Goal: Task Accomplishment & Management: Complete application form

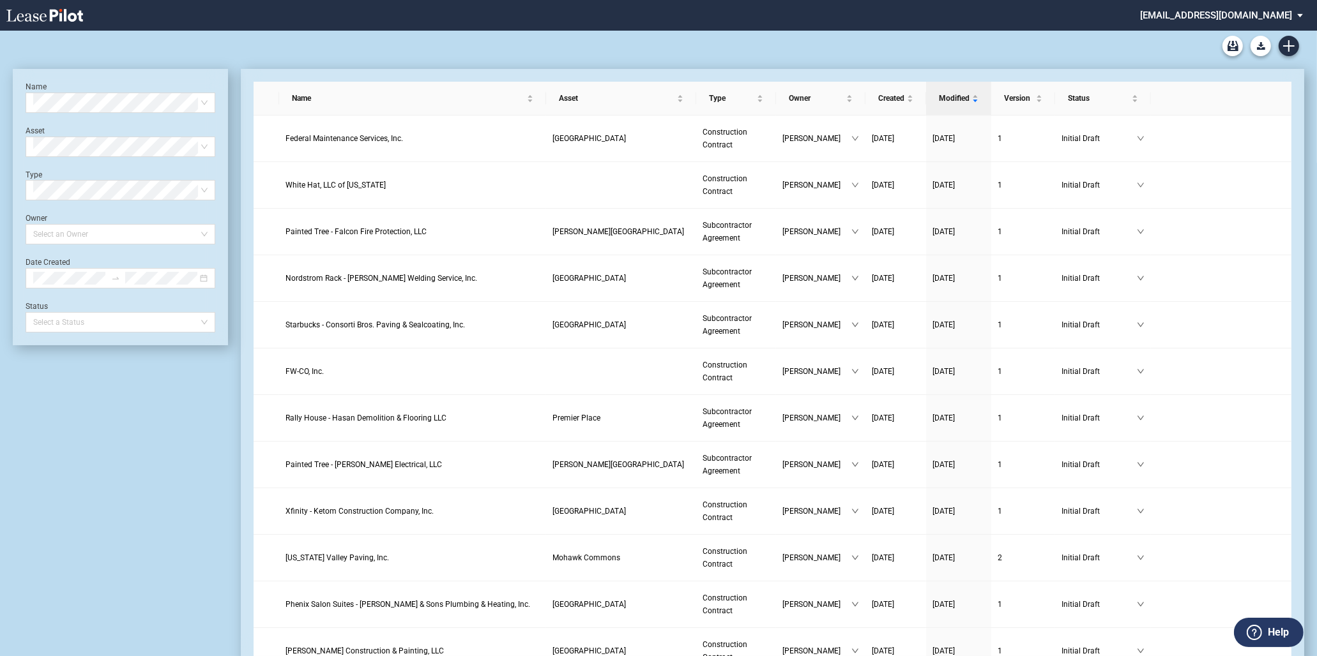
click at [1275, 45] on div "90-10 Payment Blank Form (Construction Contract) 30-30-30-10 Payment Blank Form…" at bounding box center [658, 46] width 1291 height 31
click at [1285, 45] on icon "Create new document" at bounding box center [1288, 45] width 11 height 11
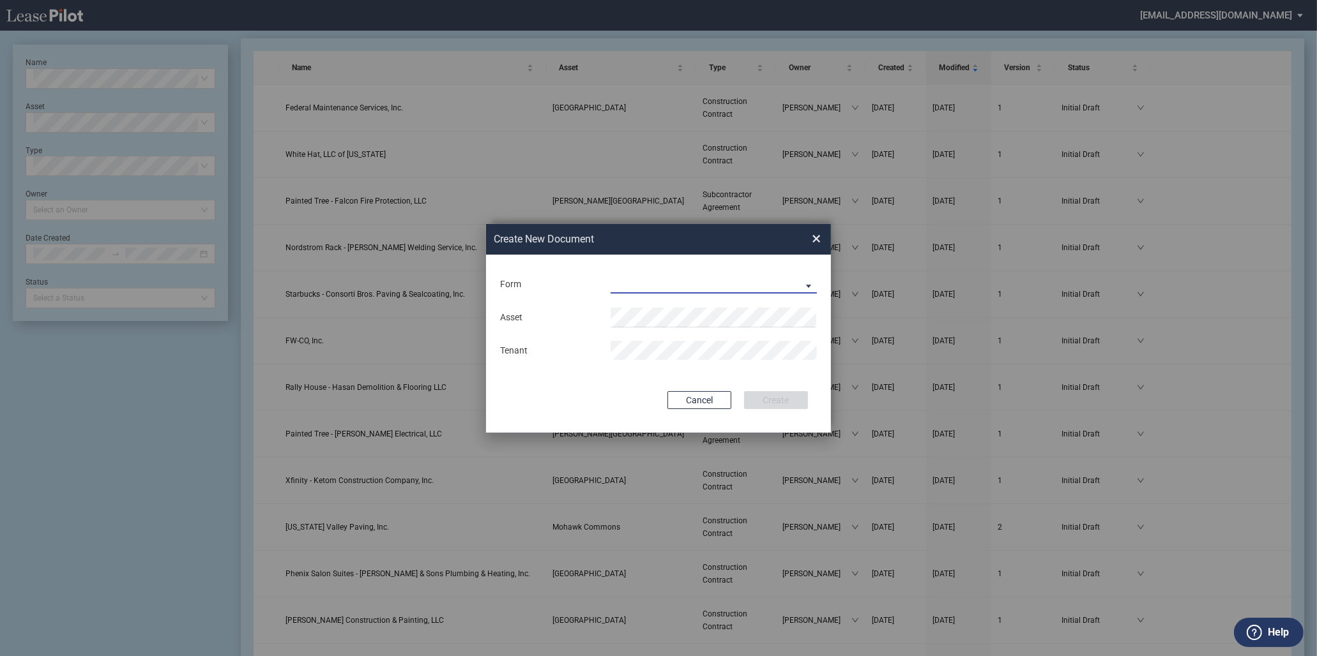
click at [723, 280] on md-select "Construction Contract Subcontractor Agreement" at bounding box center [713, 284] width 206 height 19
click at [680, 280] on div "Construction Contract" at bounding box center [661, 285] width 98 height 14
click at [673, 301] on div "Asset Contractor Trade Name" at bounding box center [658, 334] width 319 height 67
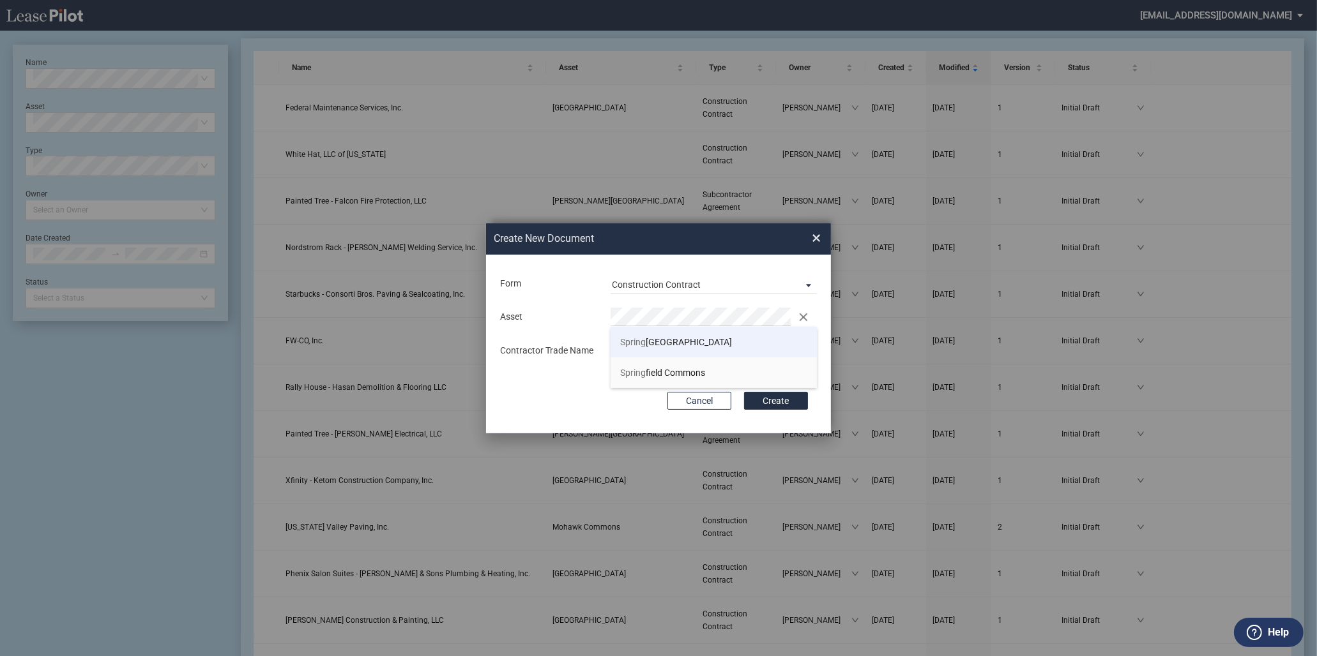
click at [675, 343] on span "Spring Creek Centre" at bounding box center [676, 342] width 112 height 10
click at [744, 392] on button "Create" at bounding box center [776, 401] width 64 height 18
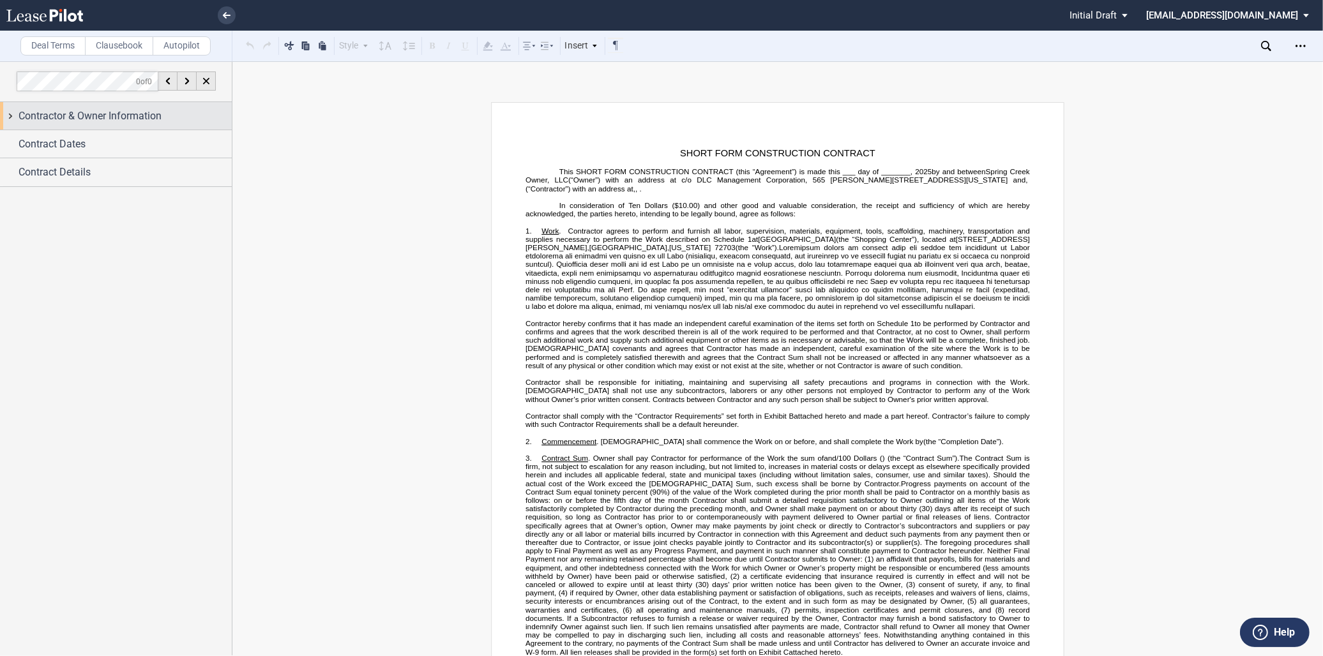
click at [73, 110] on span "Contractor & Owner Information" at bounding box center [90, 116] width 143 height 15
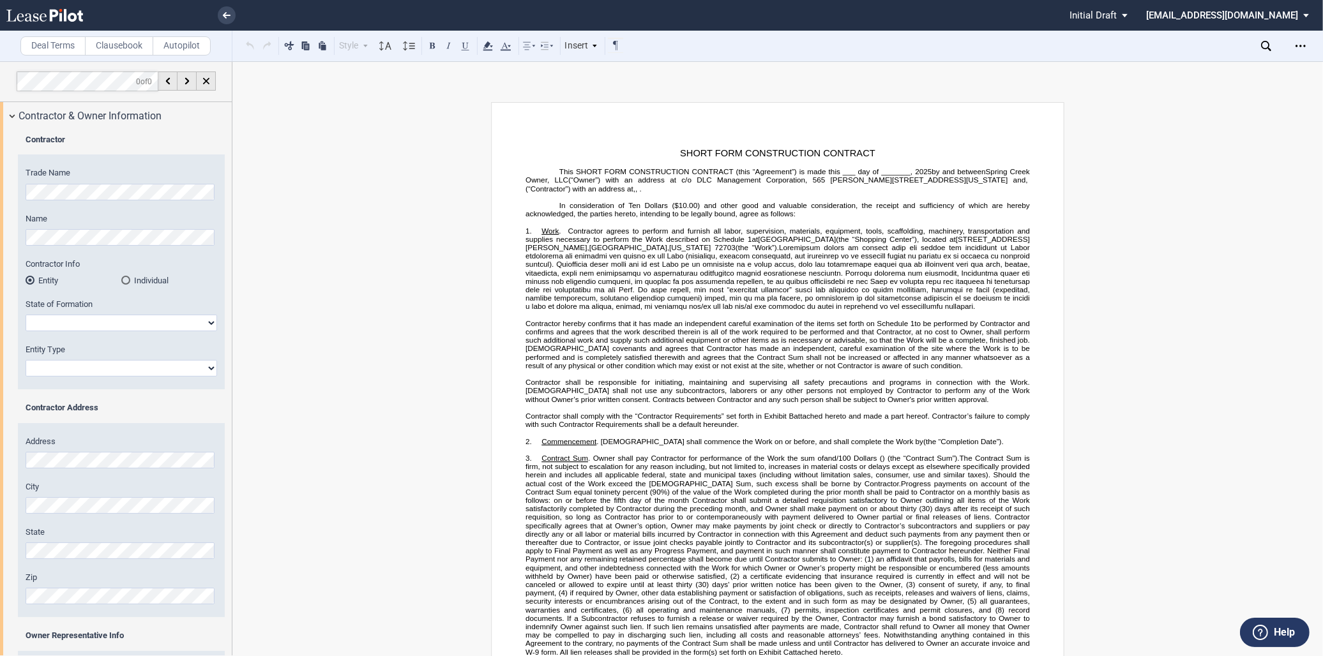
click at [0, 190] on html ".bocls-1{fill:#26354a;fill-rule:evenodd} Loading... × Pending... Pending... Ini…" at bounding box center [661, 328] width 1323 height 656
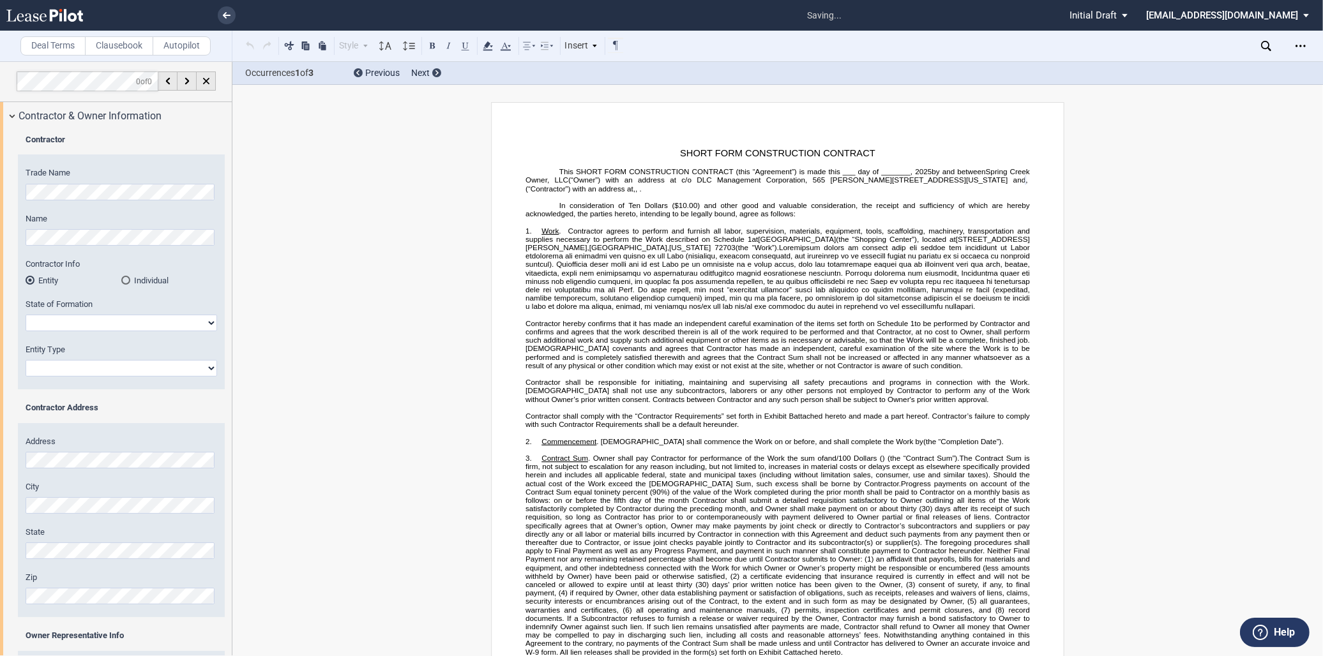
click at [106, 251] on div "Trade Name Name Contractor Info Entity Individual State of Formation [US_STATE]…" at bounding box center [121, 278] width 207 height 222
click at [85, 321] on select "[US_STATE] [US_STATE] [US_STATE] [US_STATE] [US_STATE] [US_STATE] [US_STATE] [U…" at bounding box center [122, 323] width 192 height 17
click at [94, 326] on select "[US_STATE] [US_STATE] [US_STATE] [US_STATE] [US_STATE] [US_STATE] [US_STATE] [U…" at bounding box center [122, 323] width 192 height 17
select select "[US_STATE]"
click at [26, 315] on select "[US_STATE] [US_STATE] [US_STATE] [US_STATE] [US_STATE] [US_STATE] [US_STATE] [U…" at bounding box center [122, 323] width 192 height 17
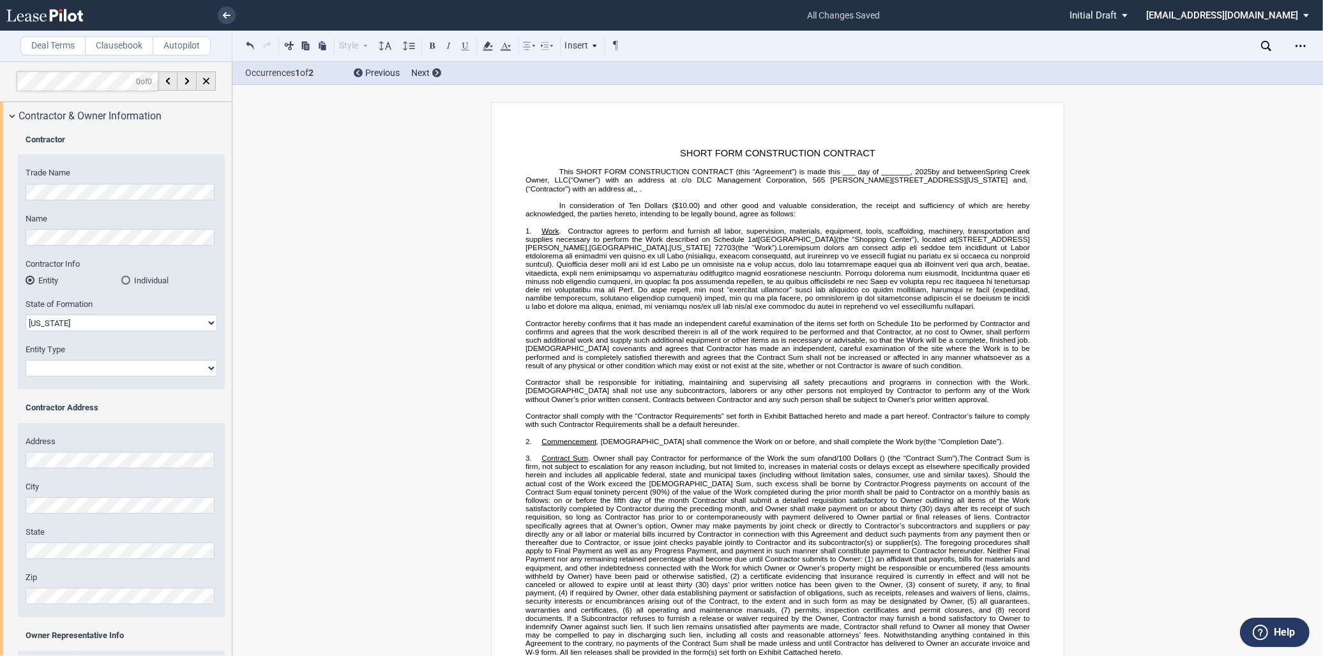
click at [94, 372] on select "Corporation Limited Liability Company General Partnership Limited Partnership O…" at bounding box center [122, 368] width 192 height 17
select select "Limited Partnership"
click at [26, 360] on select "Corporation Limited Liability Company General Partnership Limited Partnership O…" at bounding box center [122, 368] width 192 height 17
click at [75, 605] on div "Address City State Zip" at bounding box center [121, 527] width 207 height 182
click at [67, 577] on label "Zip" at bounding box center [122, 577] width 192 height 11
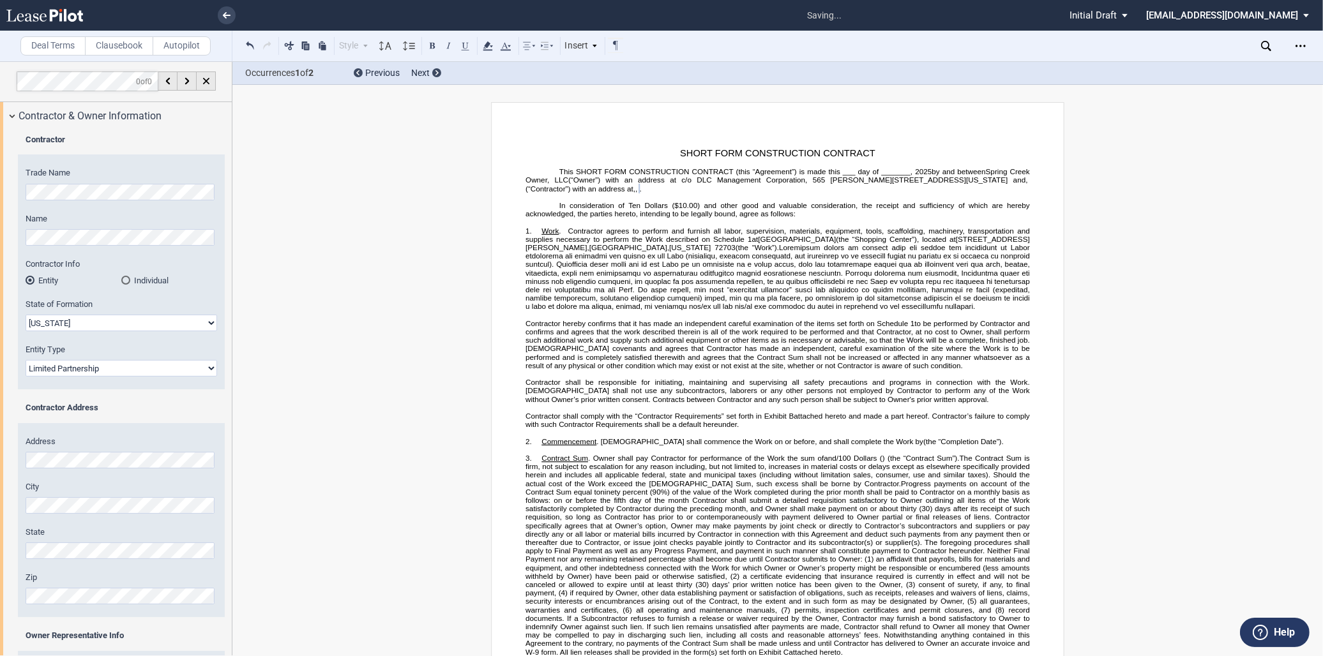
click at [3, 557] on div "Contractor Trade Name Name Contractor Info Entity Individual" at bounding box center [116, 453] width 232 height 646
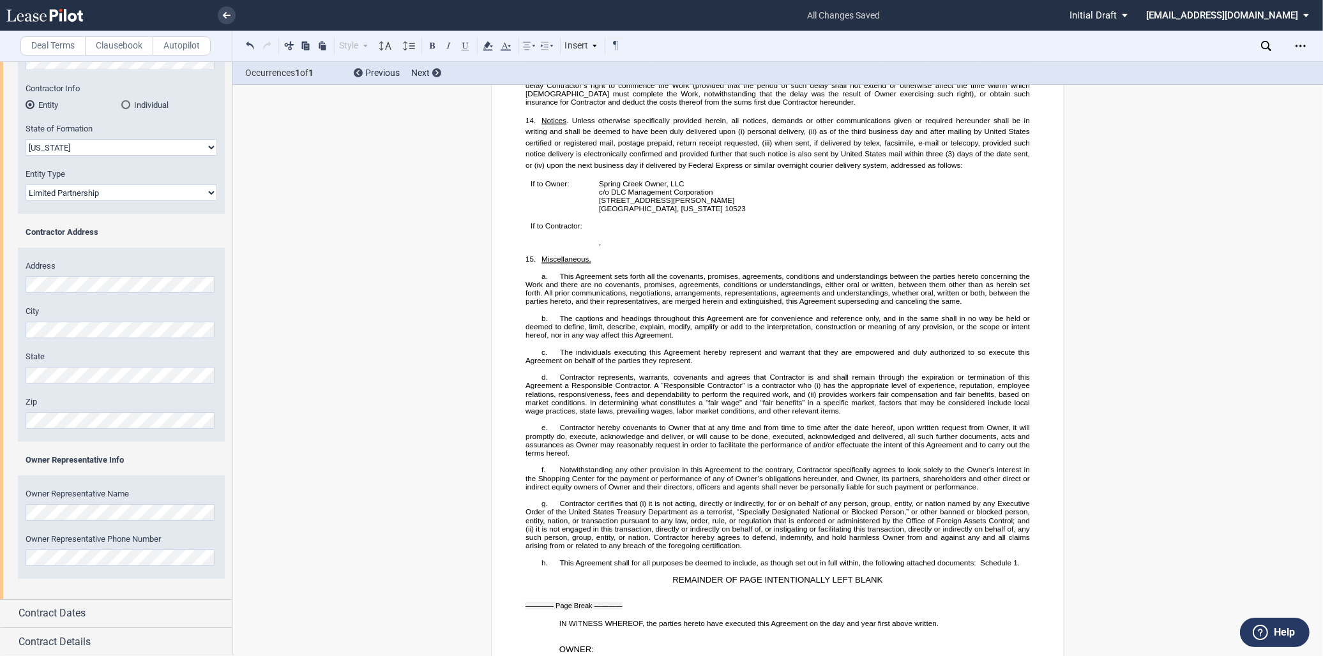
scroll to position [2674, 0]
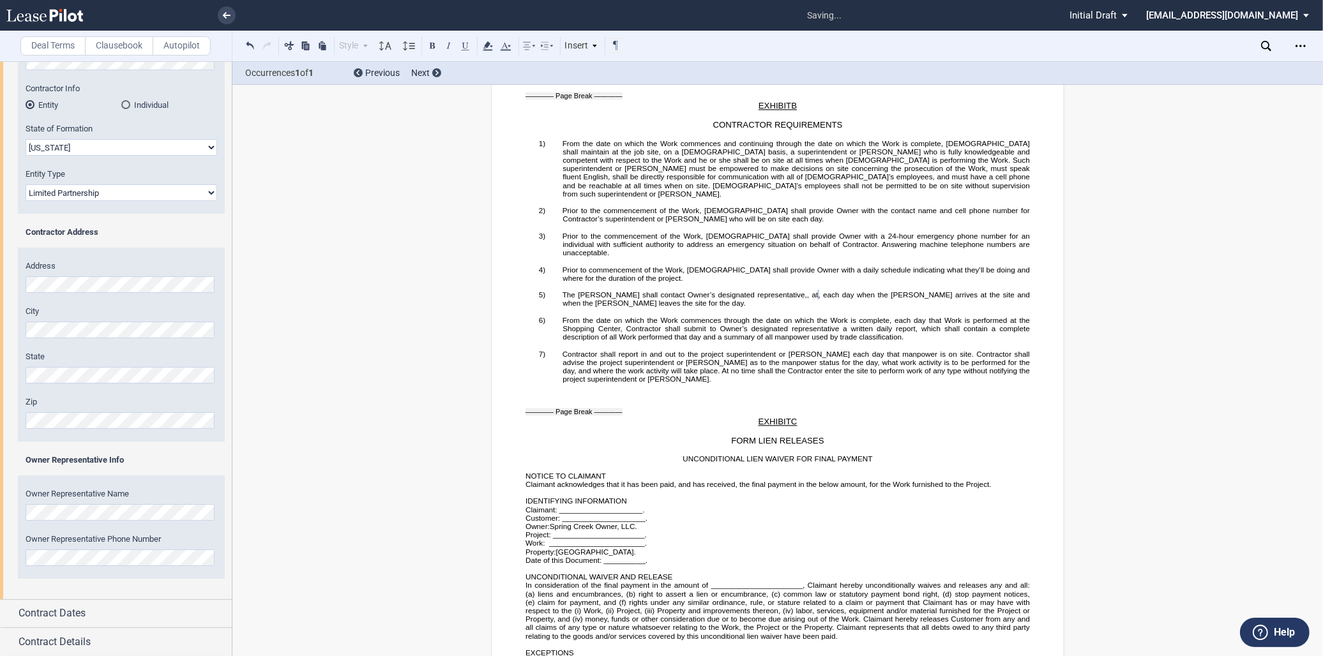
click at [126, 571] on div "Owner Representative Name Owner Representative Phone Number" at bounding box center [121, 533] width 207 height 91
click at [128, 603] on div "Contract Dates" at bounding box center [116, 613] width 232 height 27
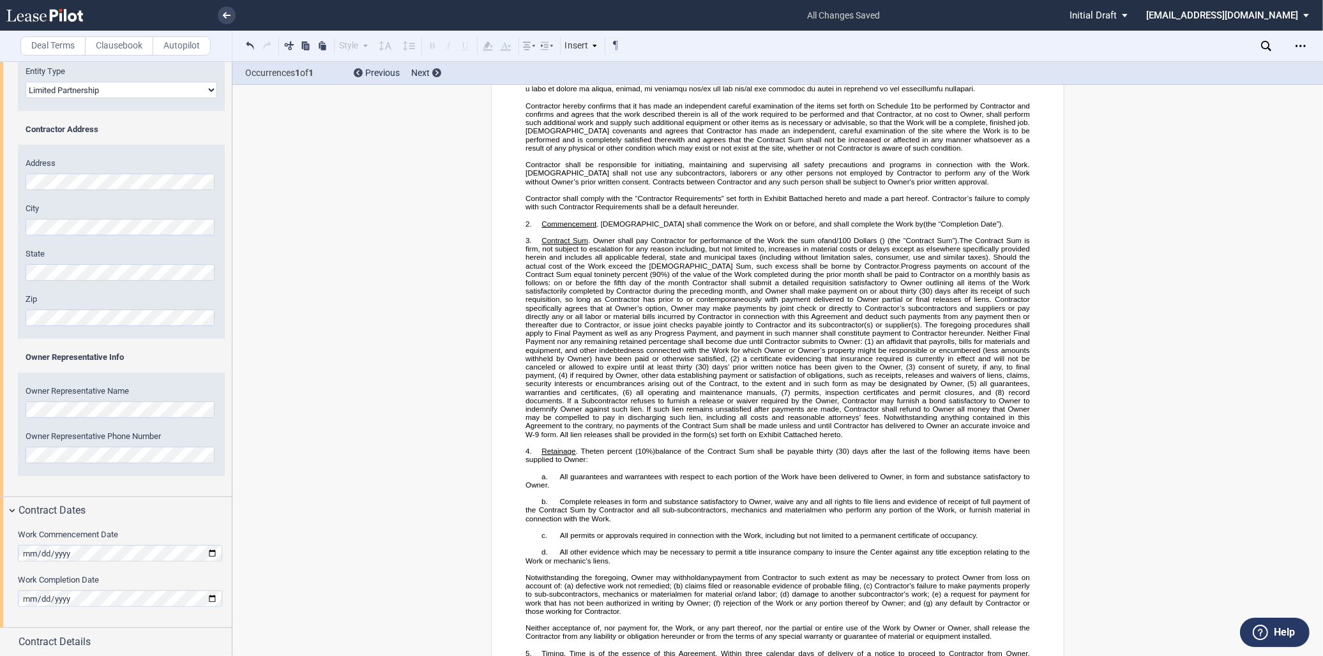
scroll to position [128, 0]
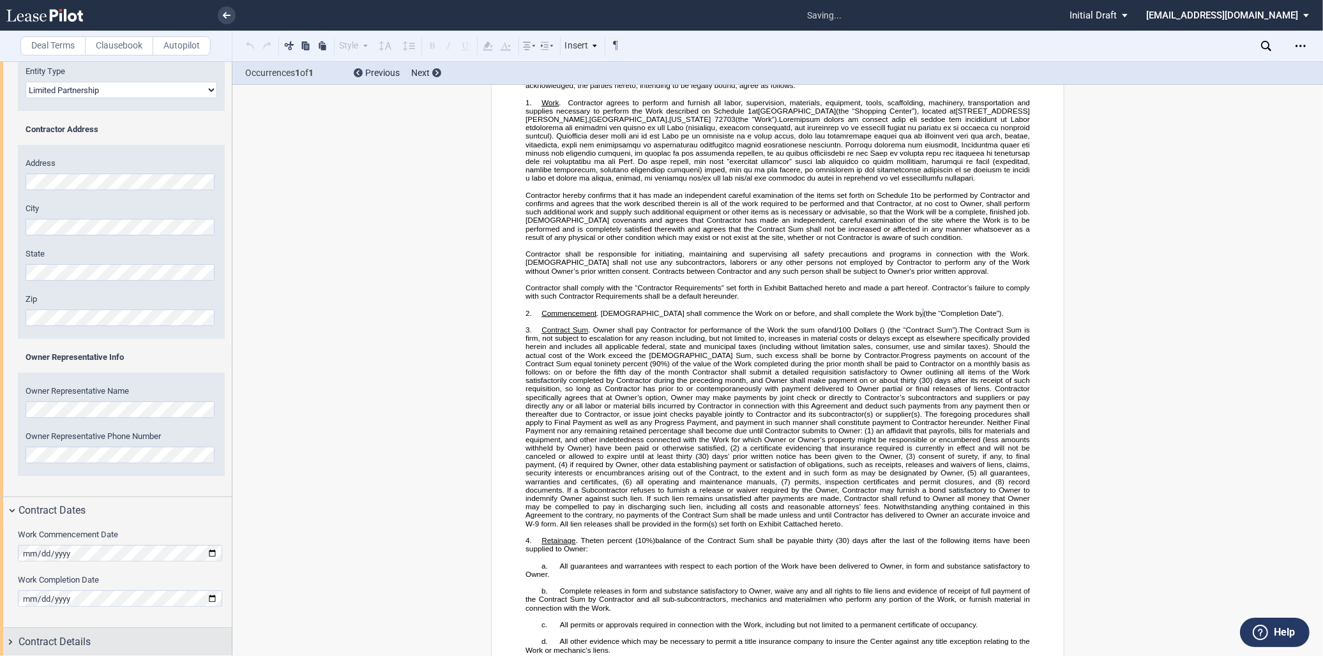
click at [144, 640] on div "Contract Details" at bounding box center [125, 642] width 213 height 15
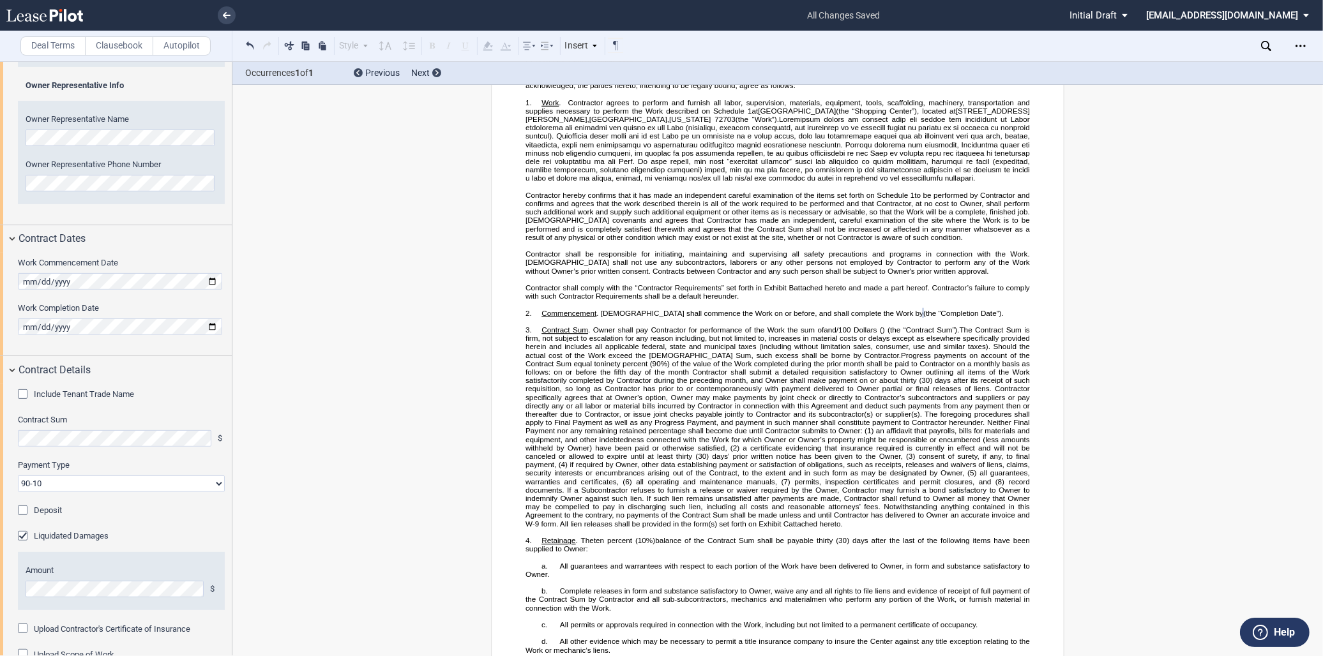
scroll to position [563, 0]
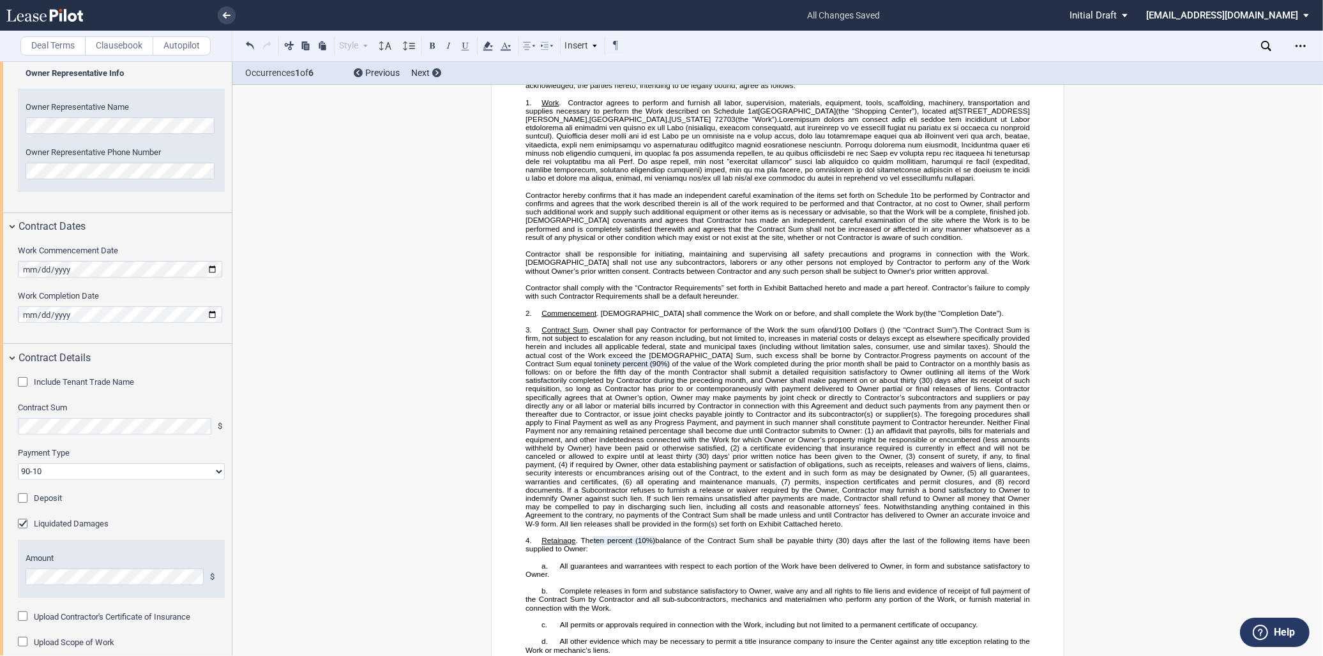
click at [20, 522] on div "Liquidated Damages" at bounding box center [24, 525] width 13 height 13
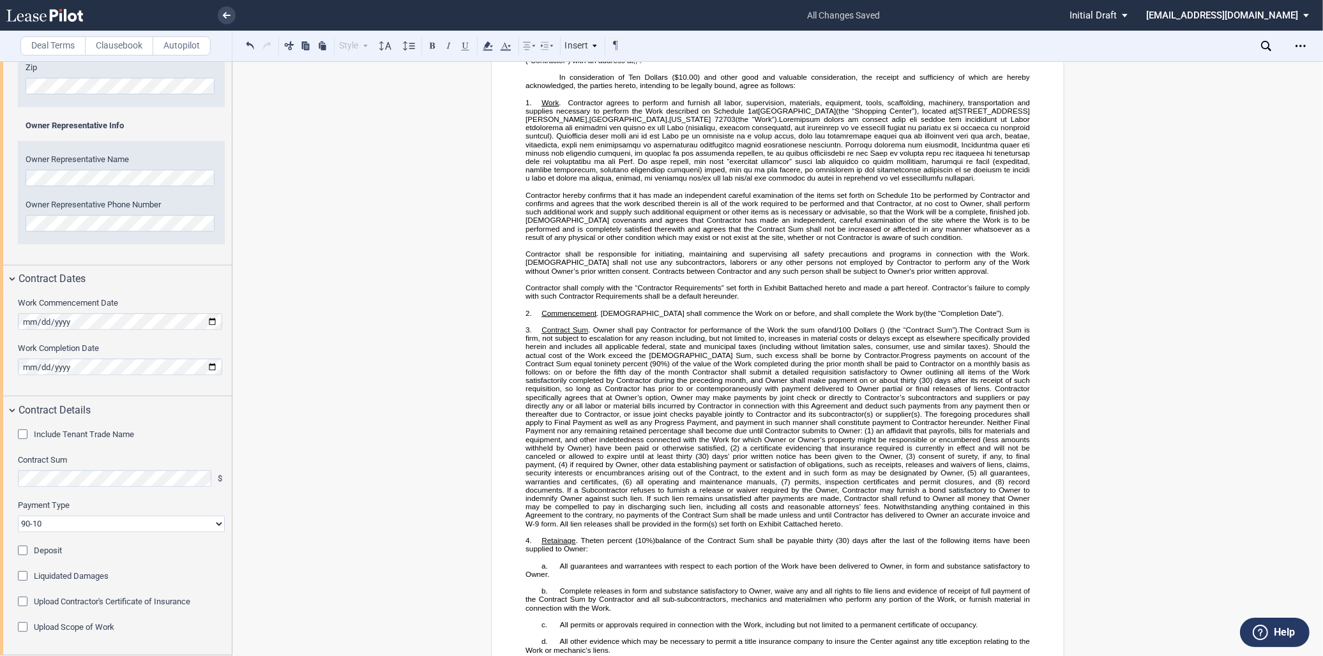
scroll to position [509, 0]
click at [26, 628] on div "Upload Scope of Work" at bounding box center [24, 630] width 13 height 13
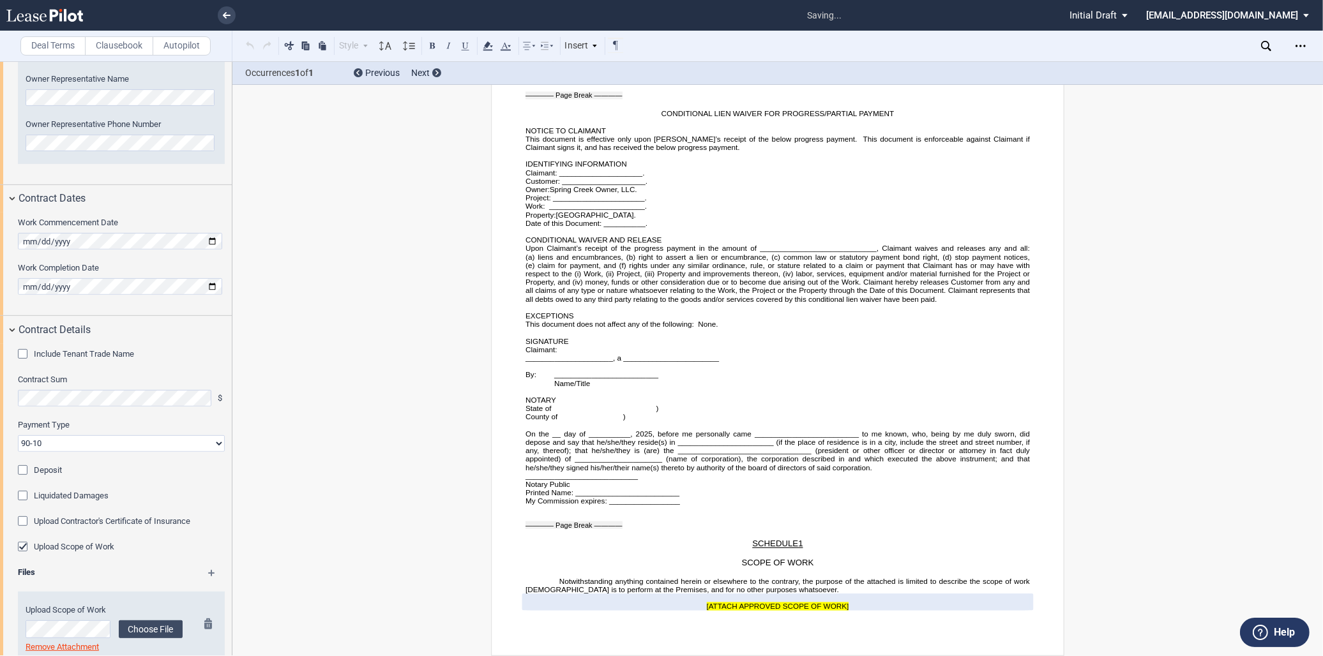
scroll to position [622, 0]
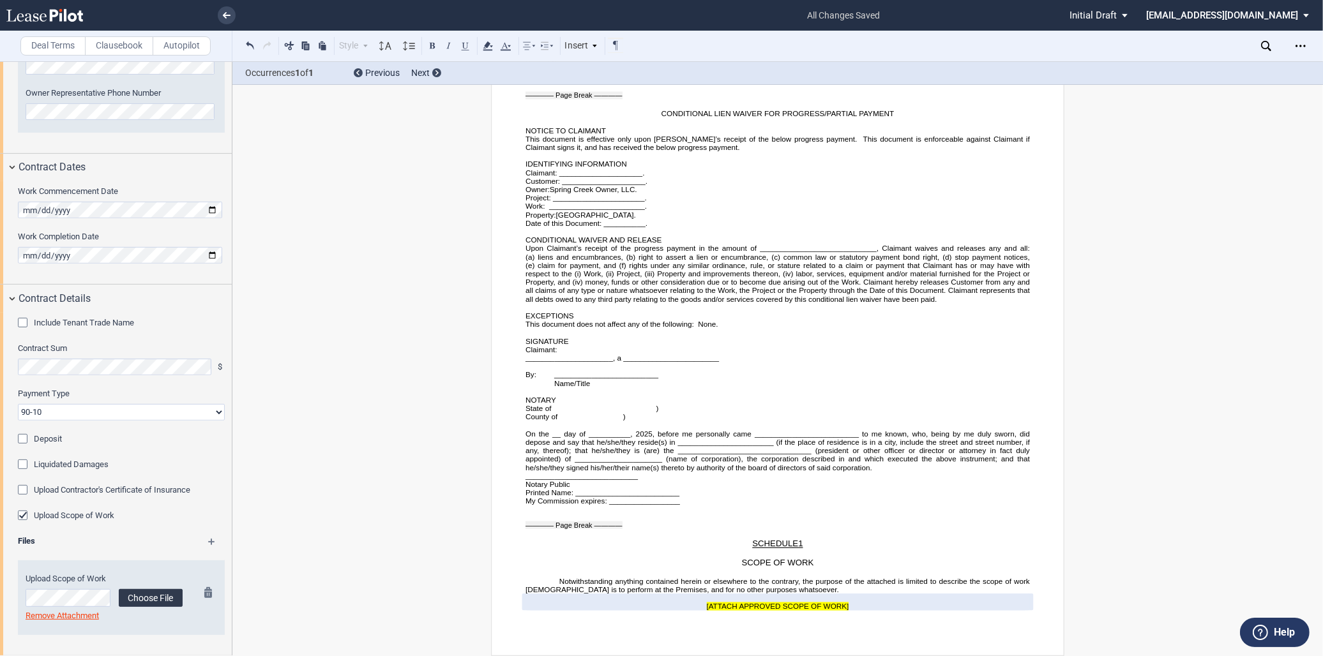
click at [155, 598] on label "Choose File" at bounding box center [151, 598] width 64 height 18
click at [203, 543] on div "Files" at bounding box center [121, 544] width 222 height 16
click at [215, 537] on div "Files" at bounding box center [121, 544] width 222 height 16
click at [202, 544] on div "Files" at bounding box center [121, 544] width 222 height 16
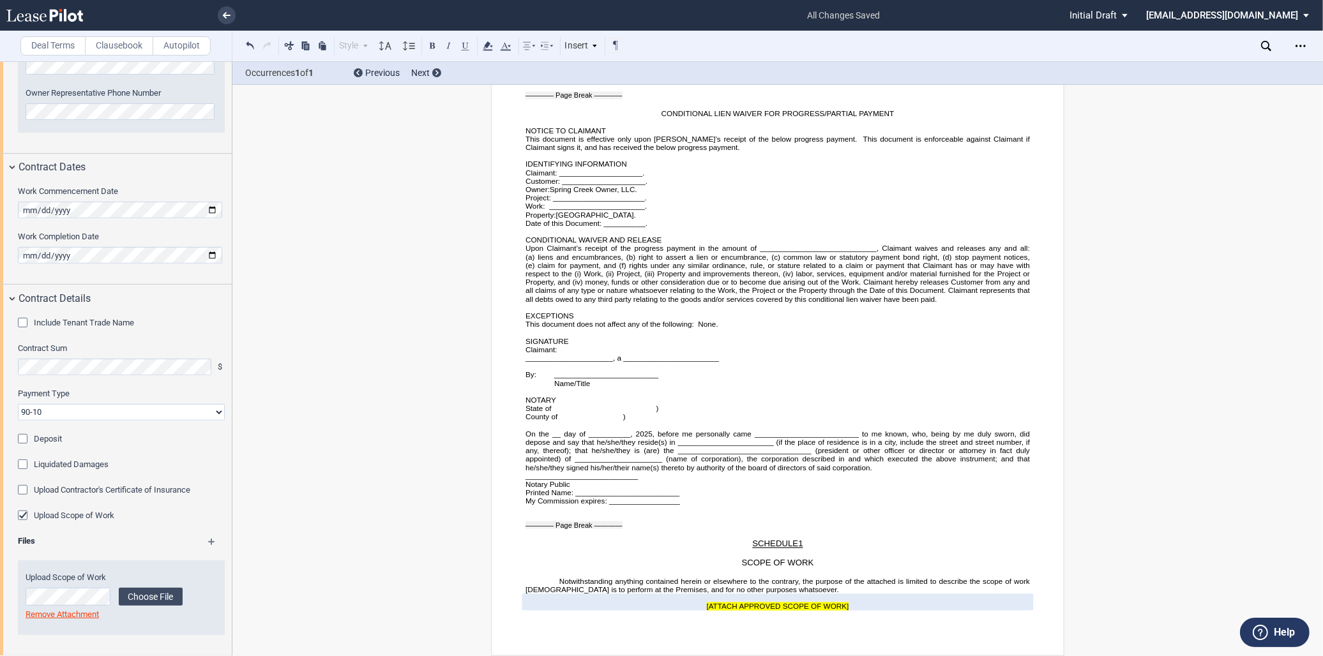
click at [209, 540] on md-icon at bounding box center [217, 546] width 19 height 15
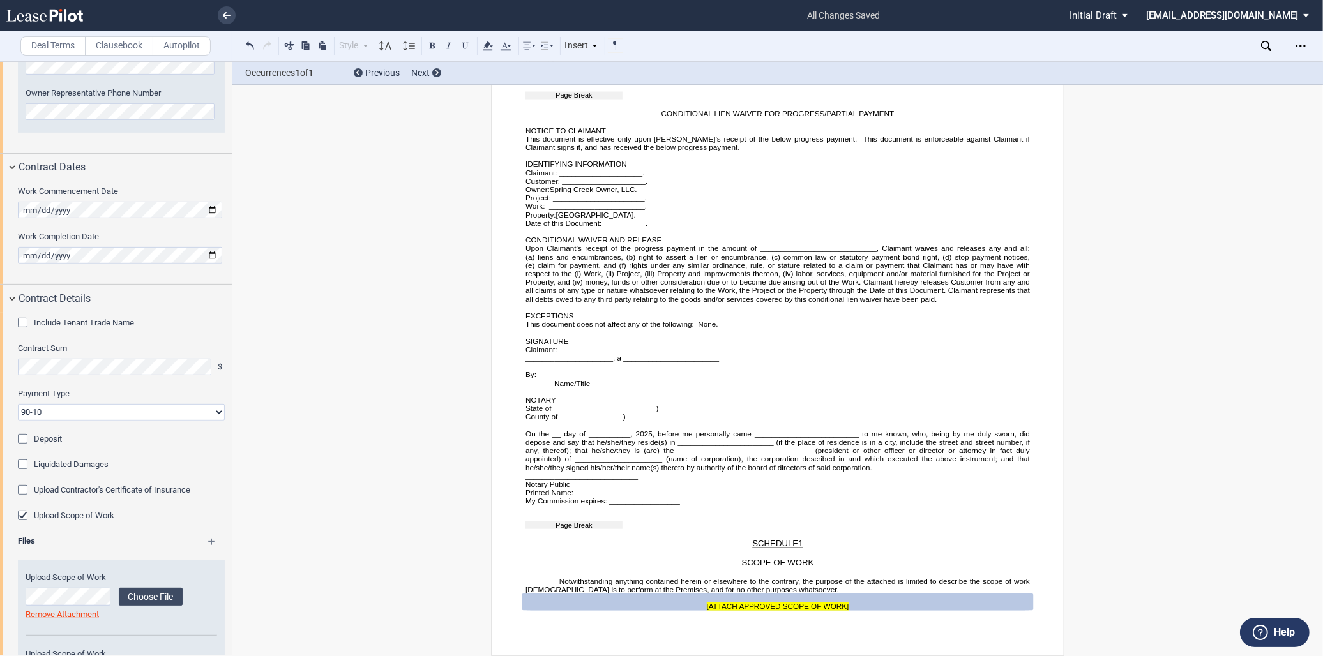
click at [209, 540] on md-icon at bounding box center [217, 546] width 19 height 15
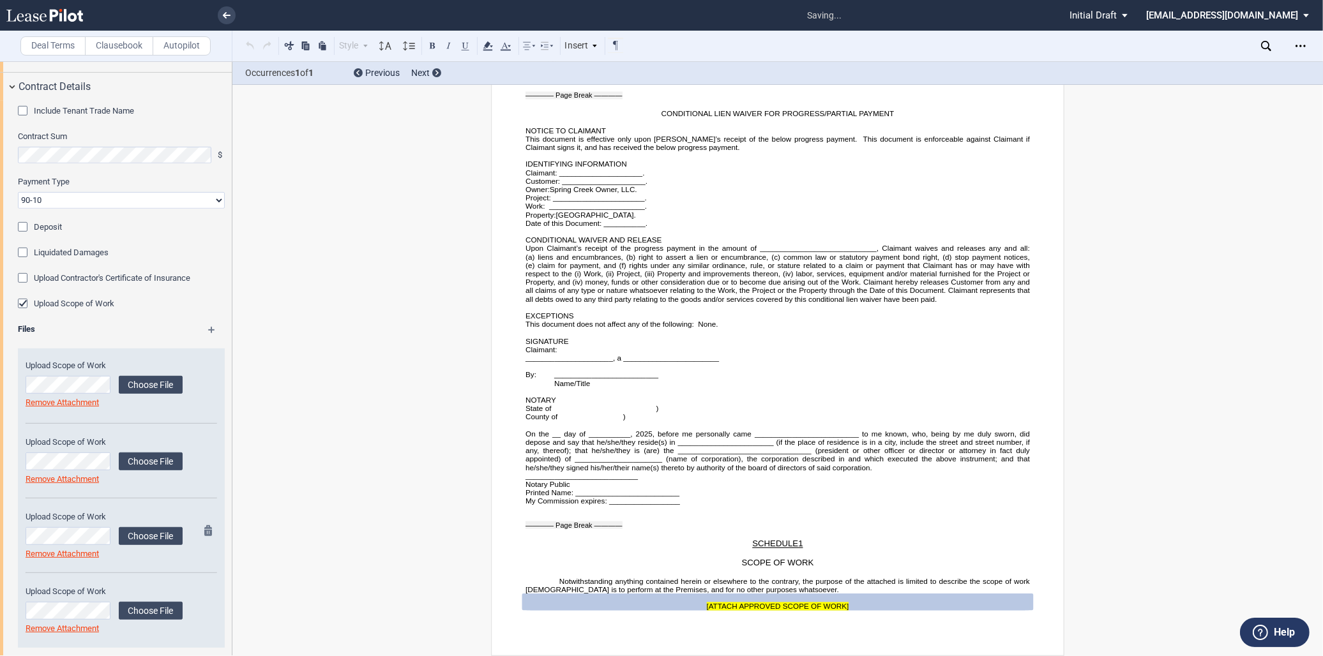
scroll to position [847, 0]
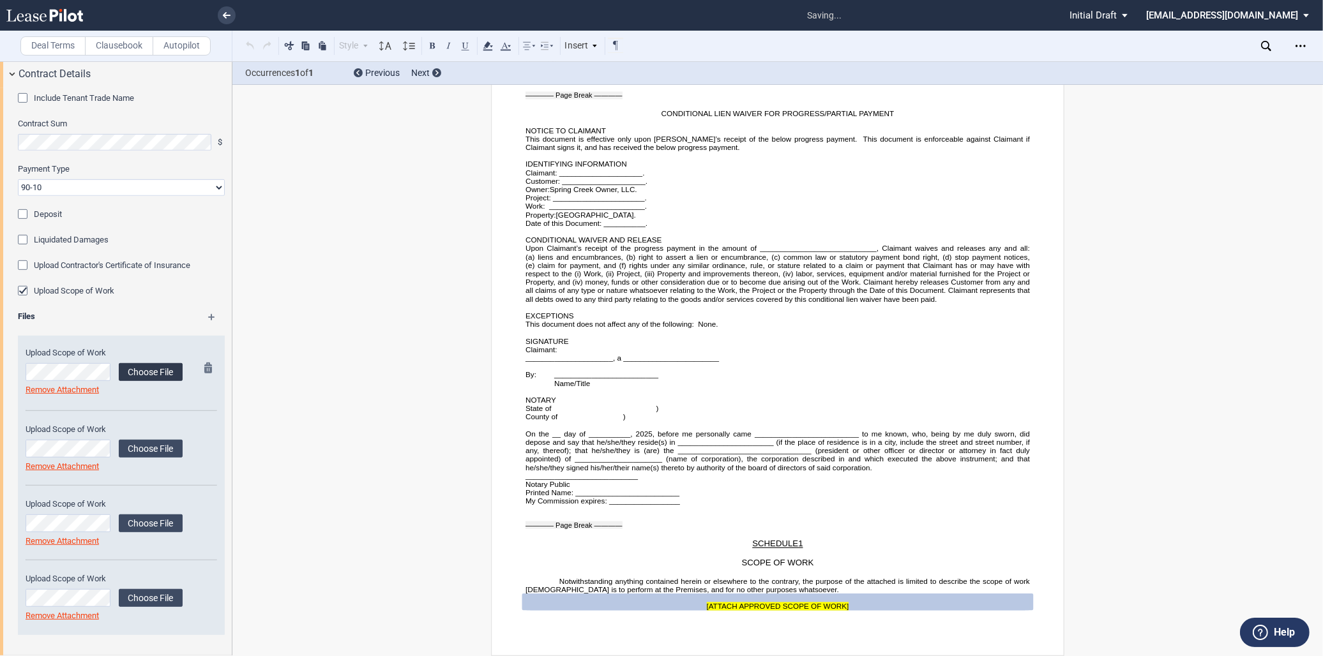
click at [153, 371] on label "Choose File" at bounding box center [151, 372] width 64 height 18
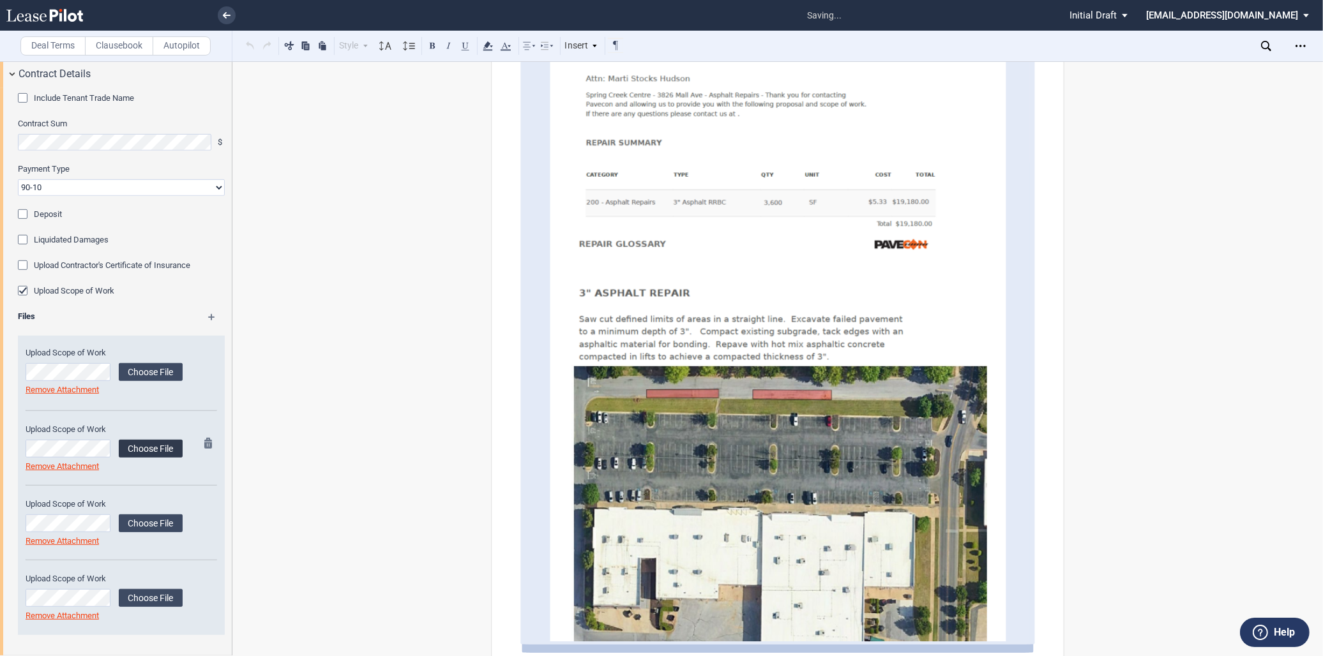
scroll to position [4875, 0]
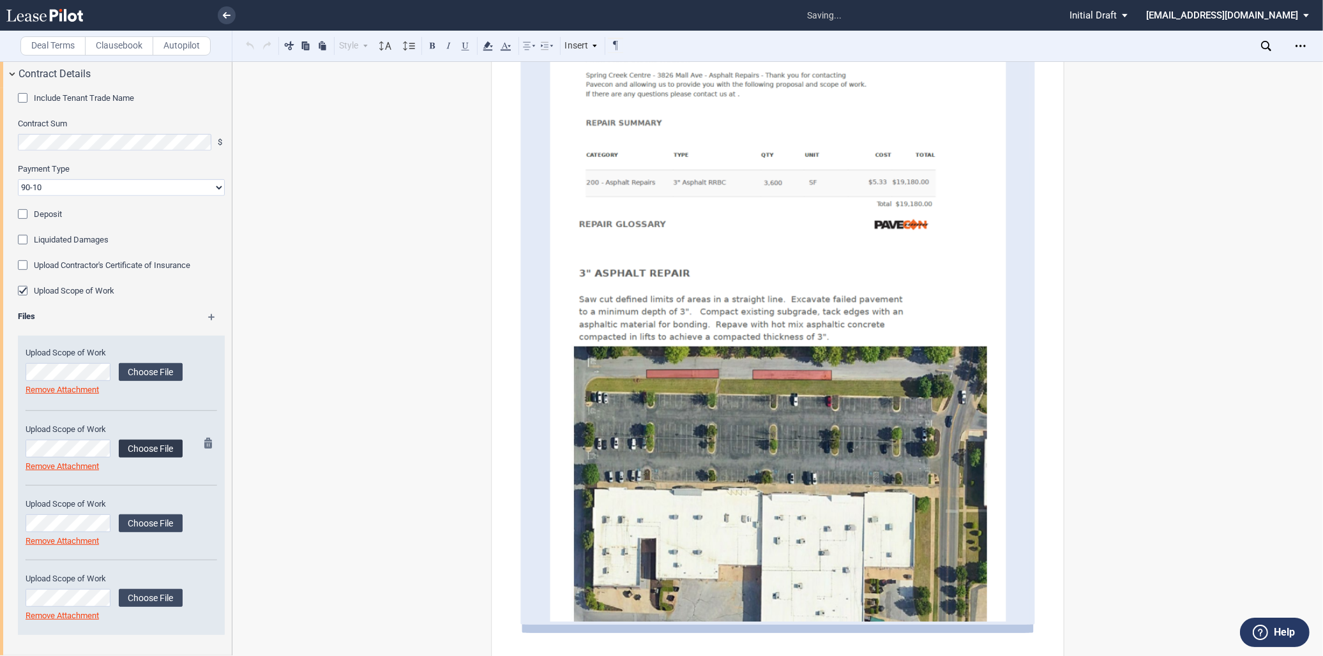
click at [137, 450] on label "Choose File" at bounding box center [151, 449] width 64 height 18
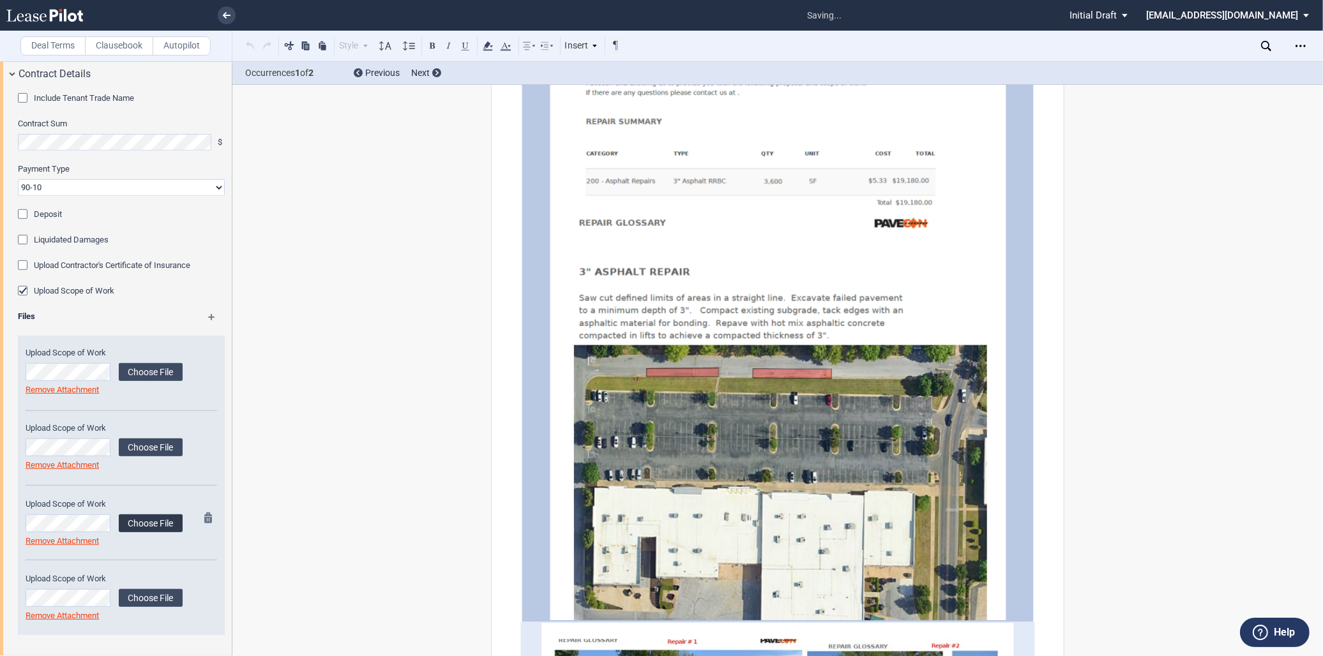
click at [128, 527] on label "Choose File" at bounding box center [151, 524] width 64 height 18
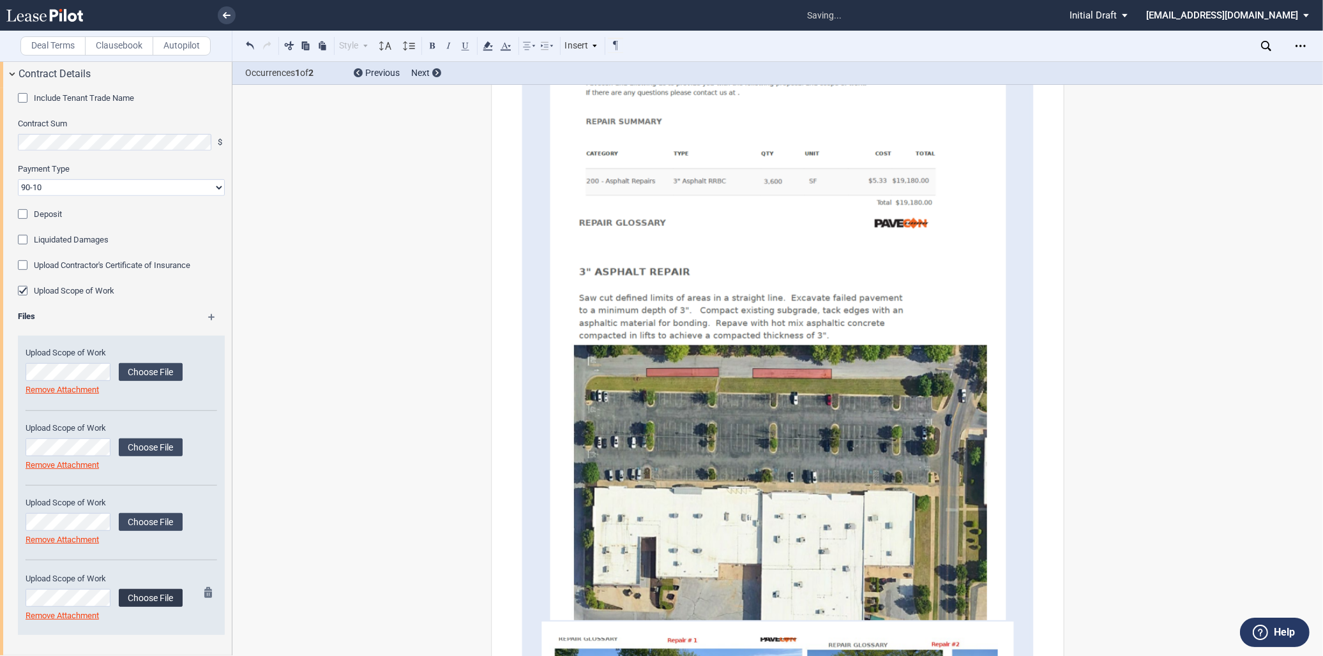
click at [167, 597] on label "Choose File" at bounding box center [151, 598] width 64 height 18
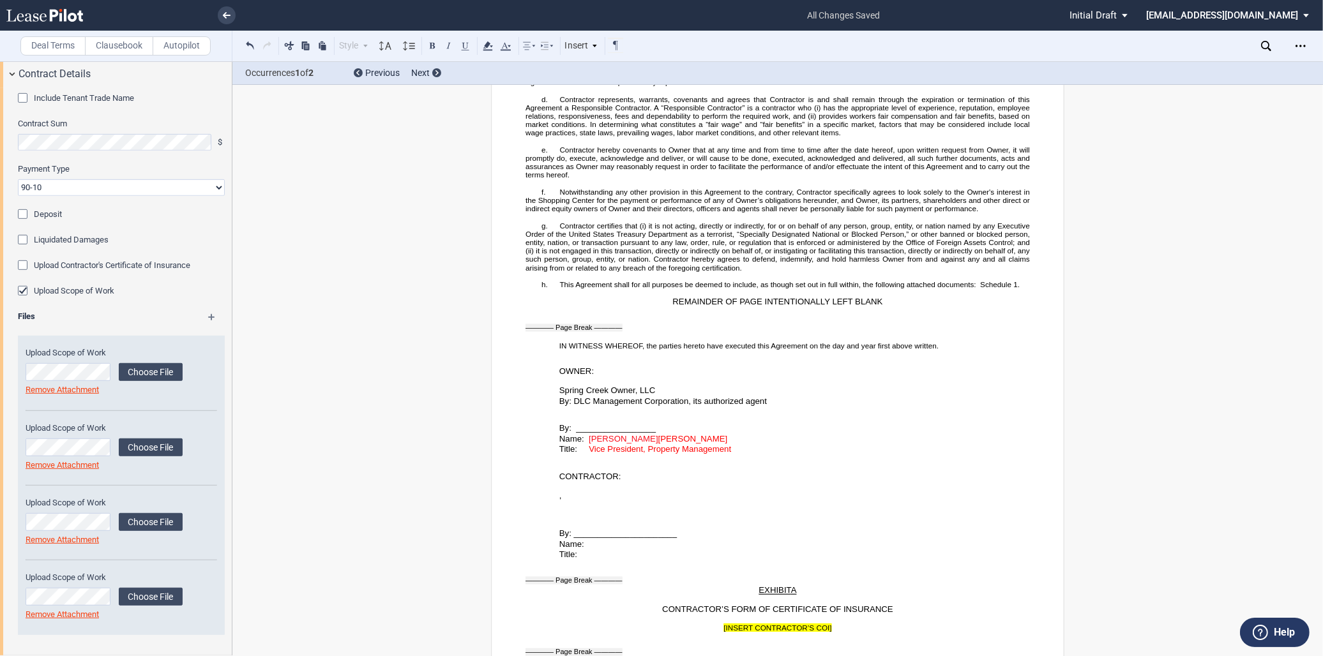
scroll to position [2321, 0]
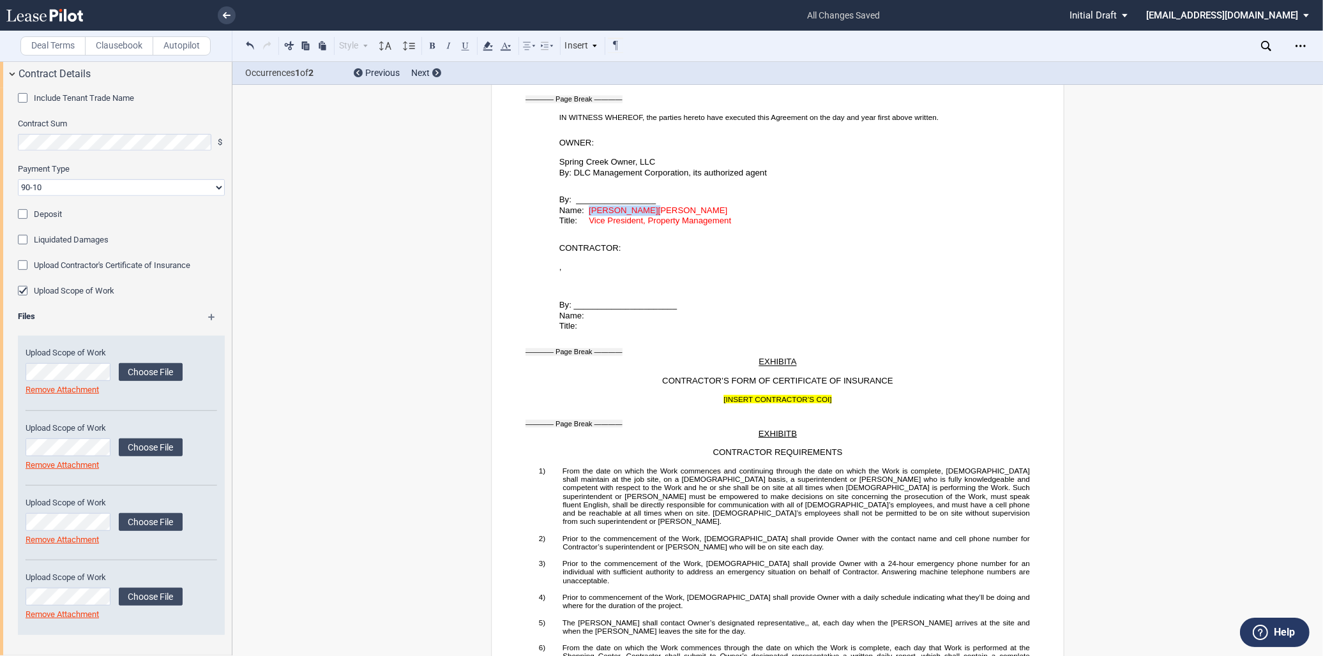
drag, startPoint x: 642, startPoint y: 259, endPoint x: 587, endPoint y: 261, distance: 54.3
click at [587, 215] on span "Name: [PERSON_NAME] [PERSON_NAME]" at bounding box center [643, 211] width 168 height 10
drag, startPoint x: 601, startPoint y: 262, endPoint x: 755, endPoint y: 269, distance: 154.7
click at [755, 227] on div "﻿ ﻿ By: _________________ Name: [PERSON_NAME] Title: Vice President, Property M…" at bounding box center [777, 202] width 504 height 49
click at [503, 51] on icon at bounding box center [505, 45] width 15 height 15
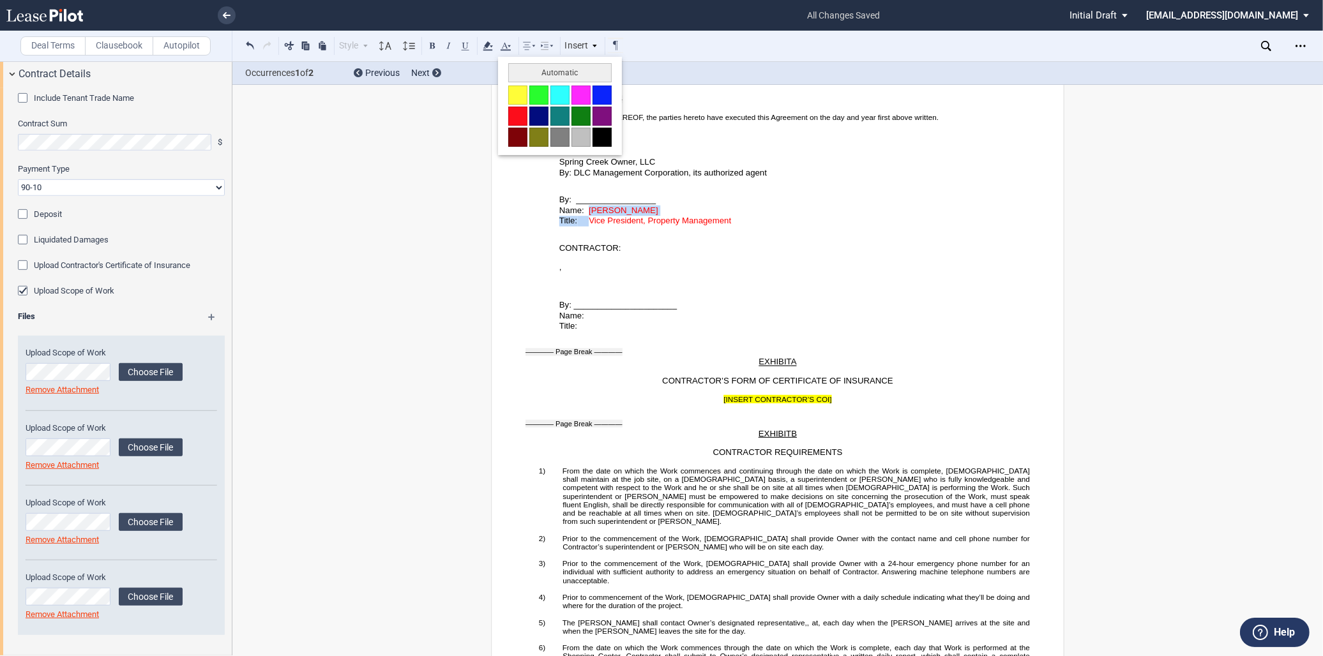
click at [597, 138] on button at bounding box center [602, 137] width 19 height 19
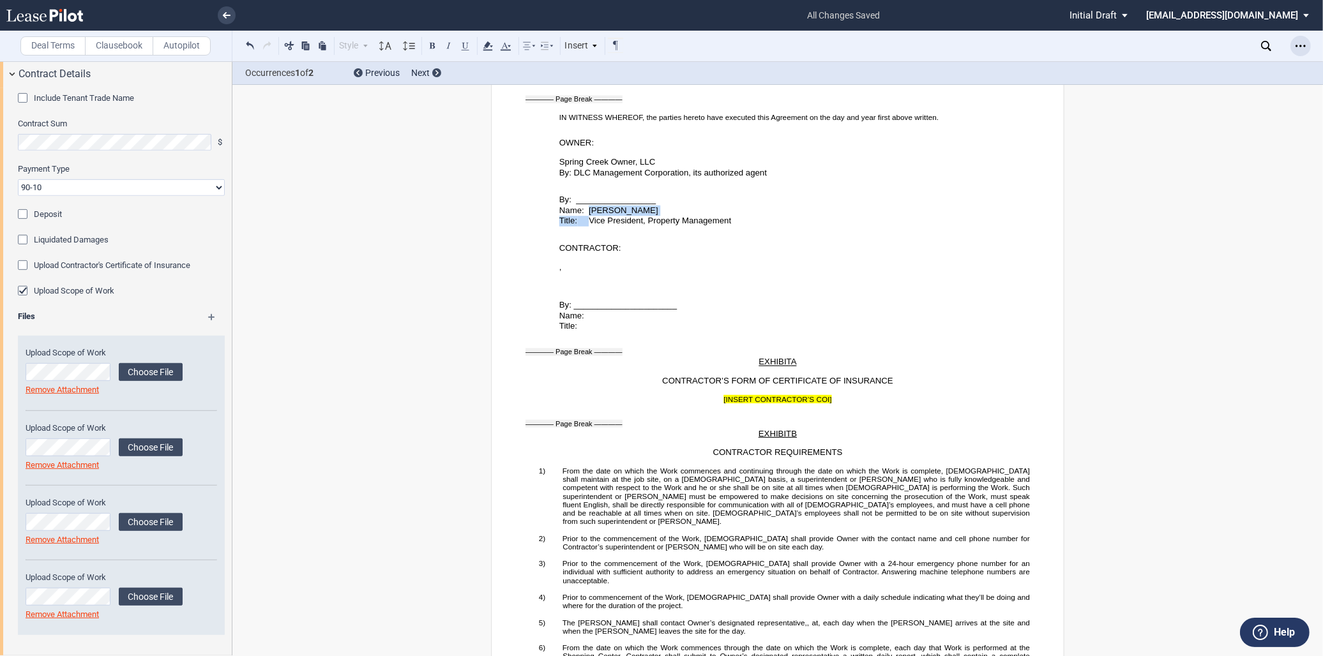
click at [1301, 41] on icon "Open Lease options menu" at bounding box center [1301, 46] width 10 height 10
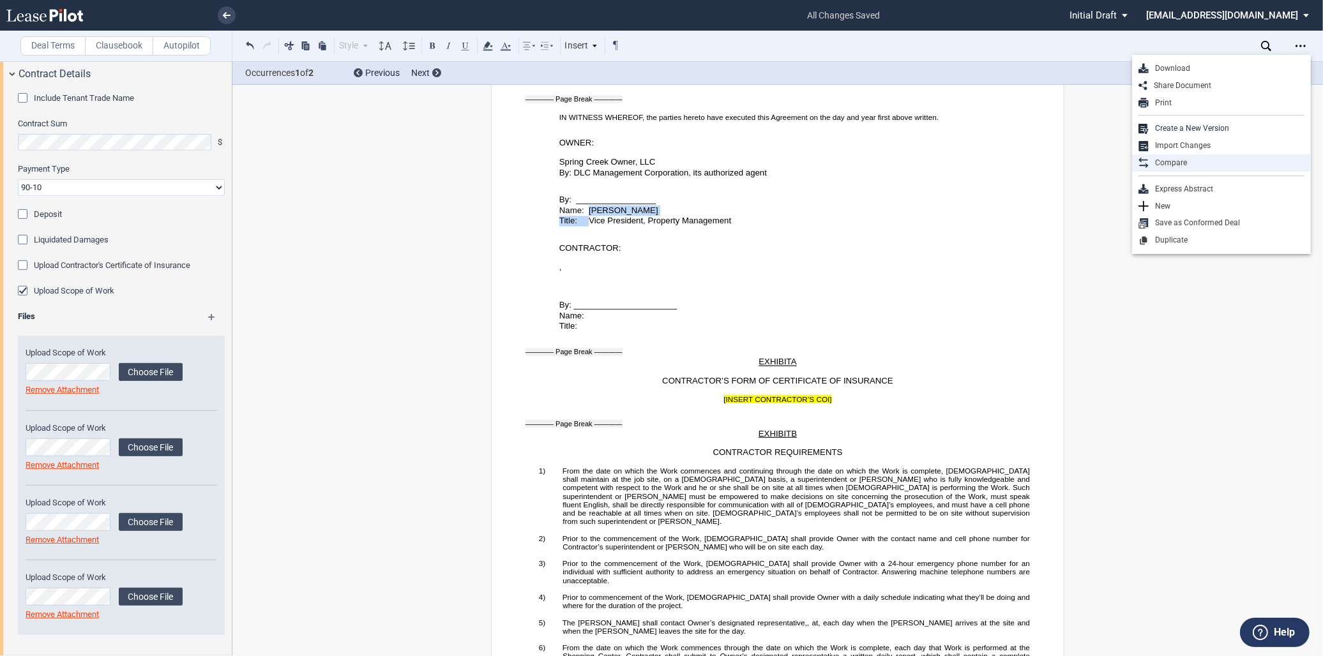
click at [1182, 155] on div "Compare" at bounding box center [1221, 163] width 179 height 17
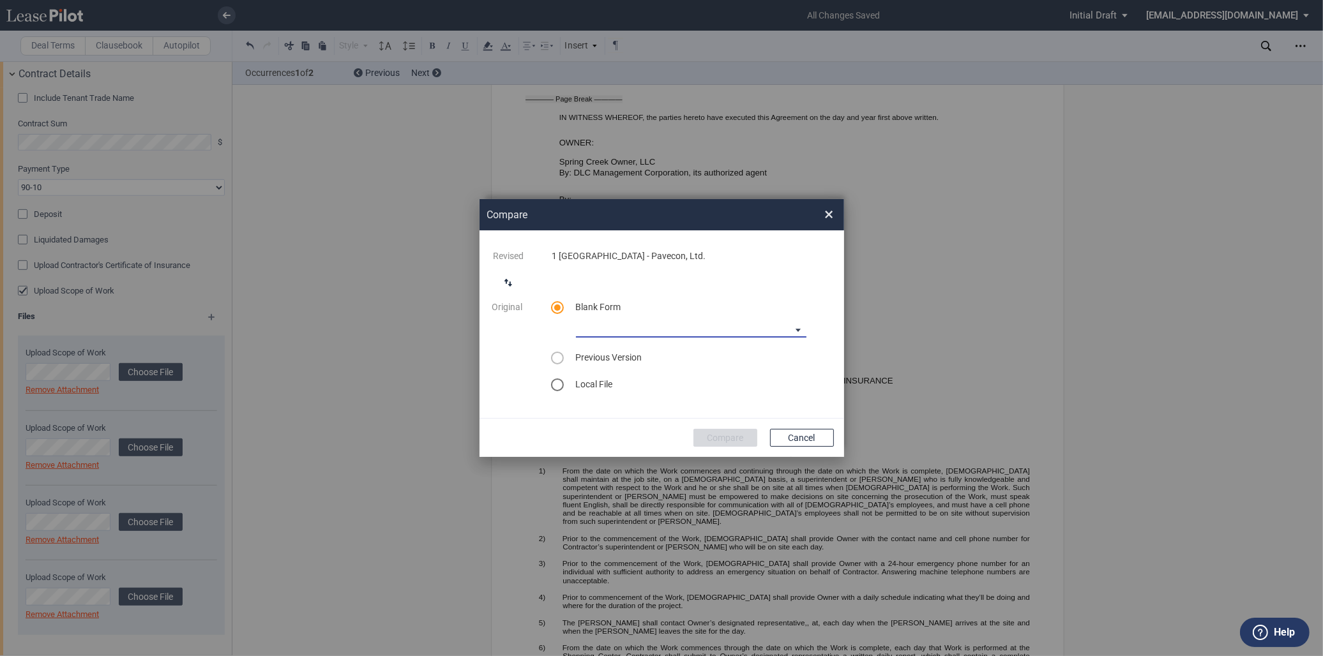
click at [757, 321] on md-select "90-10 Payment Blank Form (Construction Contract) [PHONE_NUMBER] Payment Blank F…" at bounding box center [691, 328] width 231 height 19
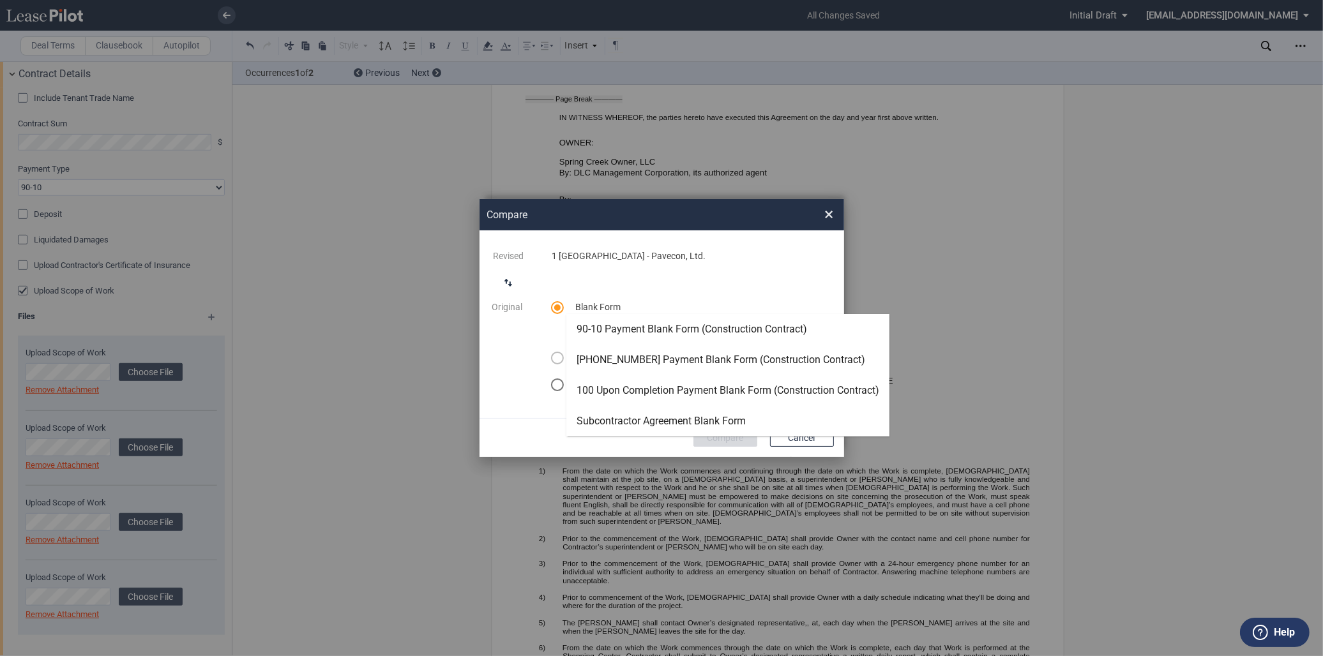
click at [788, 441] on md-backdrop at bounding box center [661, 328] width 1323 height 656
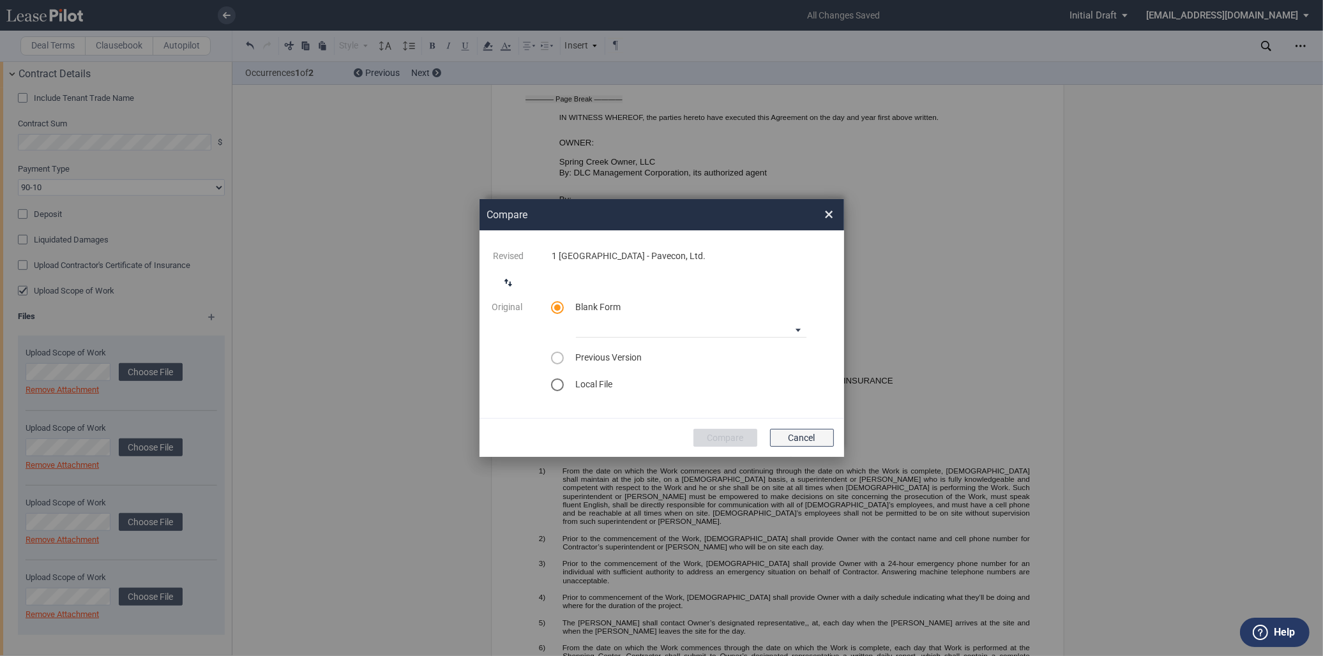
click at [801, 437] on button "Cancel" at bounding box center [802, 438] width 64 height 18
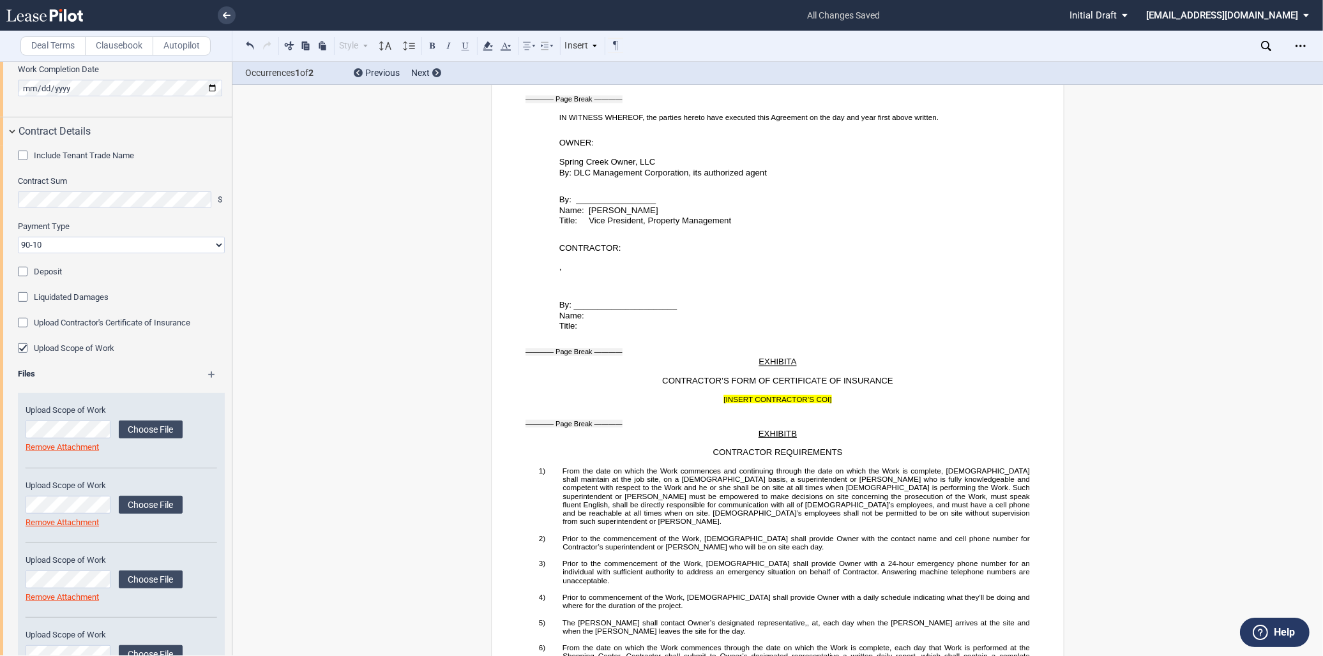
scroll to position [634, 0]
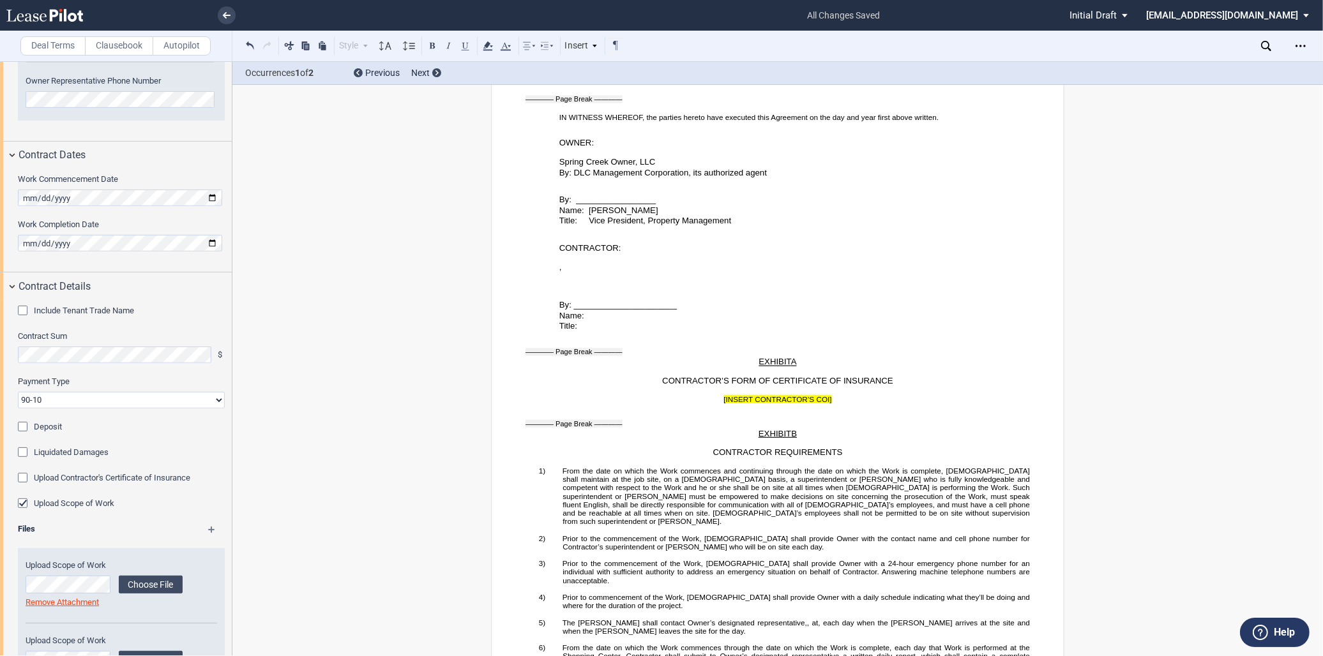
click at [202, 398] on select "90-10 30-30-30-10 100 Upon Completion" at bounding box center [121, 400] width 207 height 17
click at [18, 392] on select "90-10 30-30-30-10 100 Upon Completion" at bounding box center [121, 400] width 207 height 17
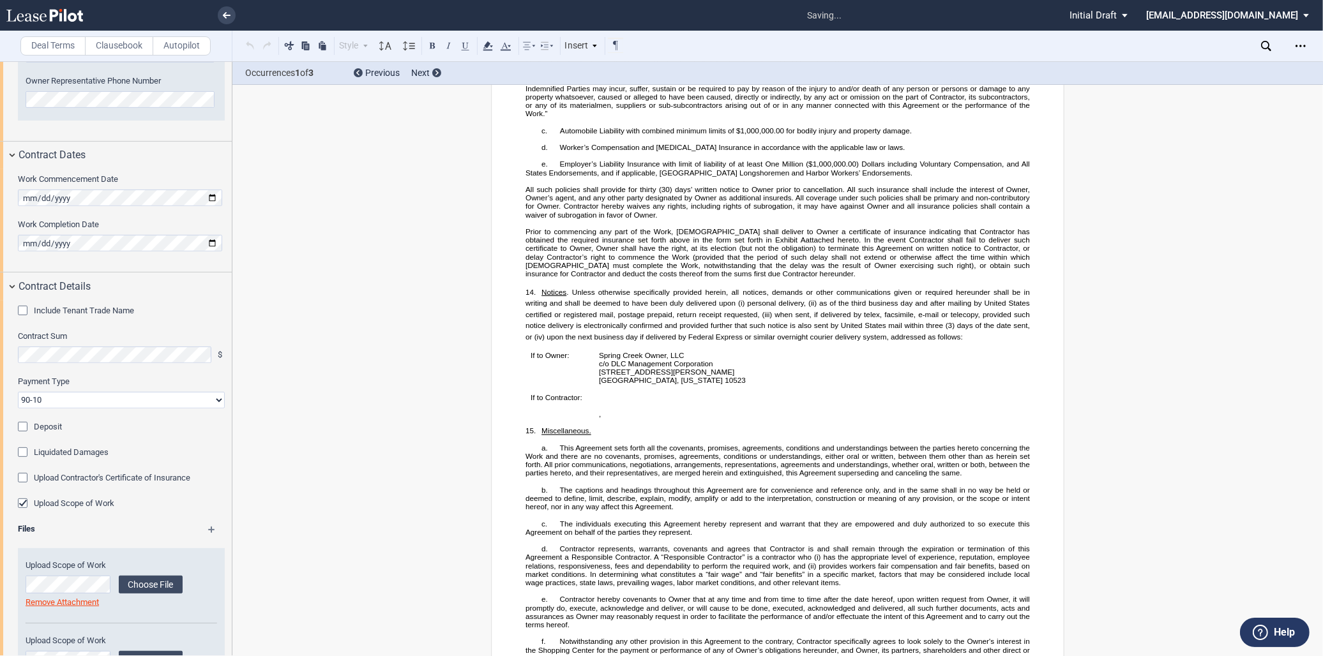
scroll to position [239, 0]
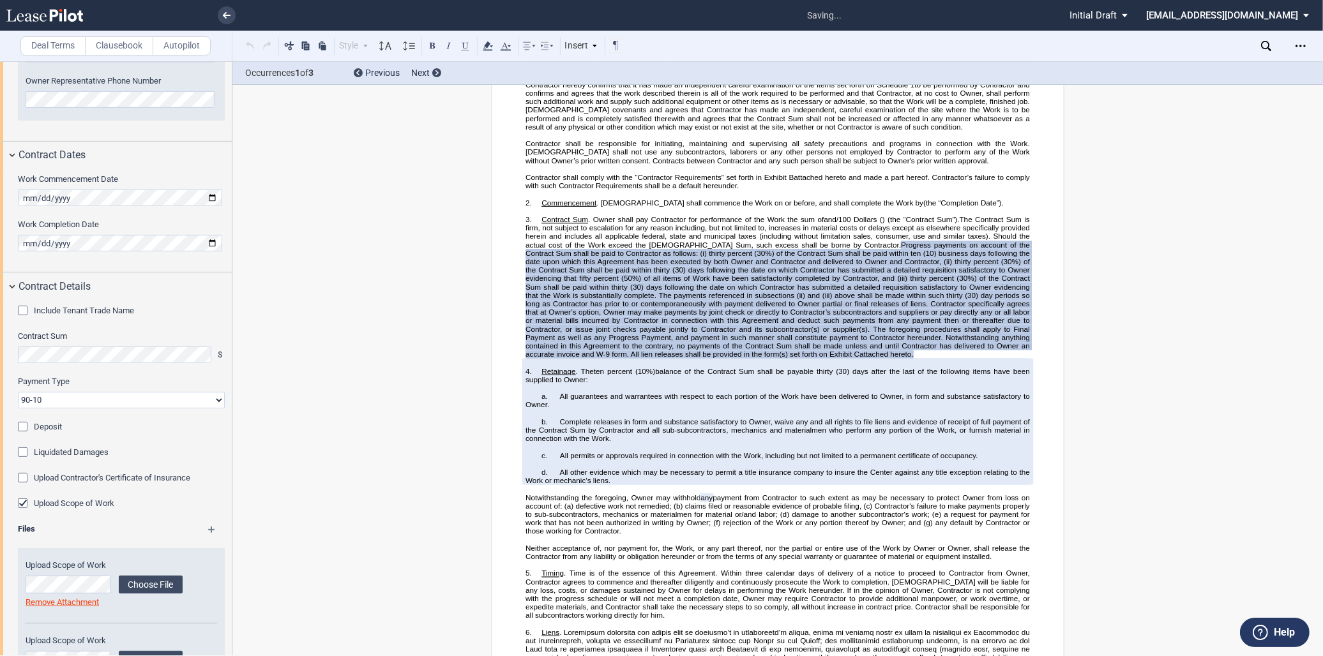
click at [167, 398] on select "90-10 30-30-30-10 100 Upon Completion" at bounding box center [121, 400] width 207 height 17
select select "100 Upon Completion"
click at [18, 392] on select "90-10 30-30-30-10 100 Upon Completion" at bounding box center [121, 400] width 207 height 17
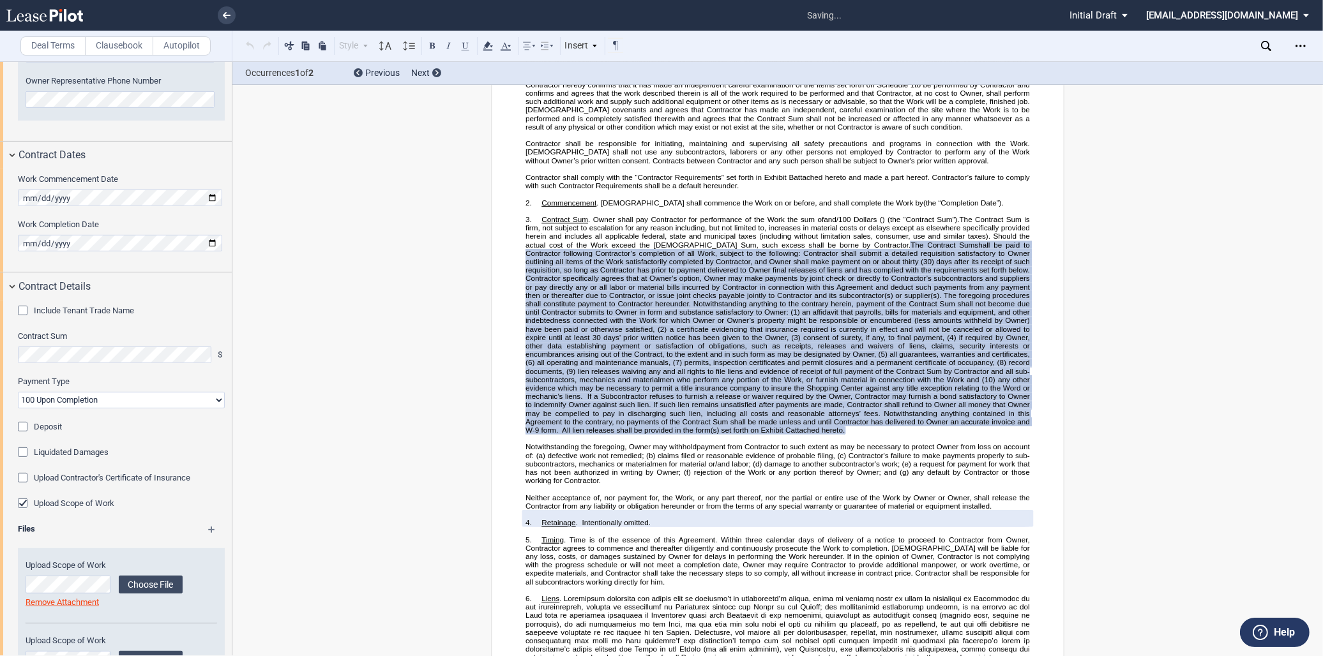
click at [156, 426] on div "Deposit" at bounding box center [121, 427] width 207 height 13
click at [1297, 42] on icon "Open Lease options menu" at bounding box center [1301, 46] width 10 height 10
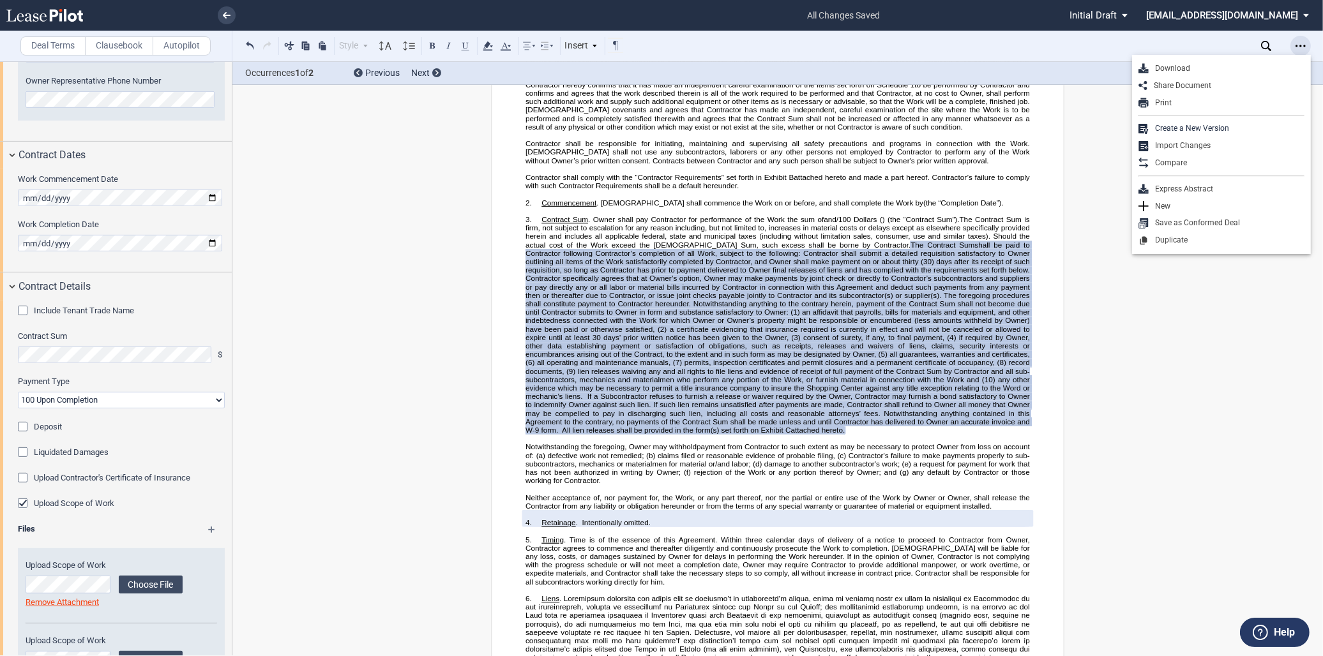
scroll to position [0, 0]
click at [1198, 162] on div "Compare" at bounding box center [1227, 163] width 156 height 11
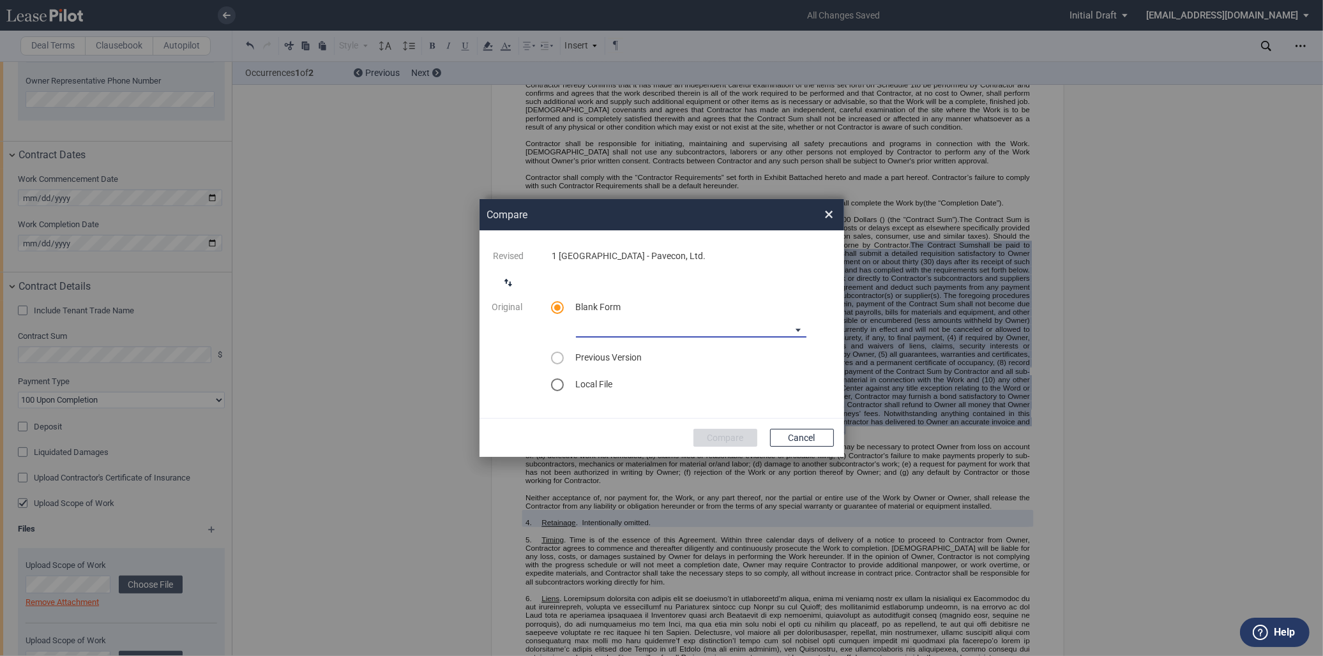
click at [722, 328] on md-select "90-10 Payment Blank Form (Construction Contract) [PHONE_NUMBER] Payment Blank F…" at bounding box center [691, 328] width 231 height 19
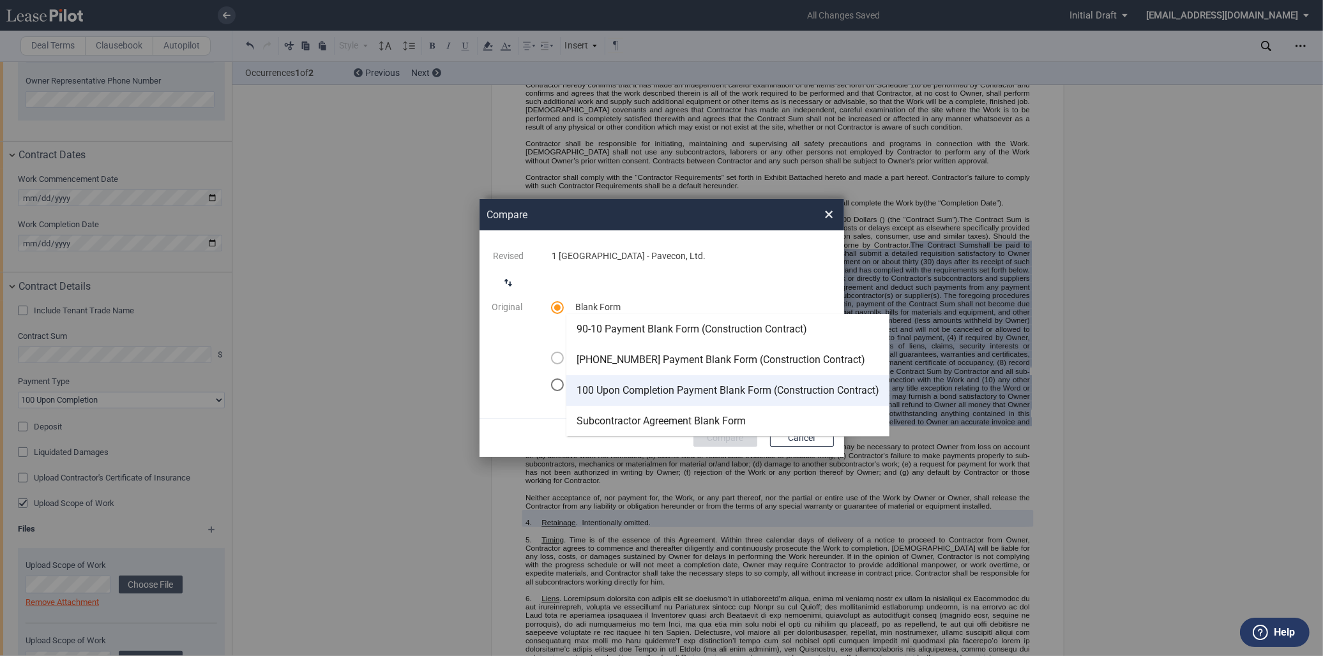
click at [718, 381] on md-option "100 Upon Completion Payment Blank Form (Construction Contract)" at bounding box center [727, 390] width 323 height 31
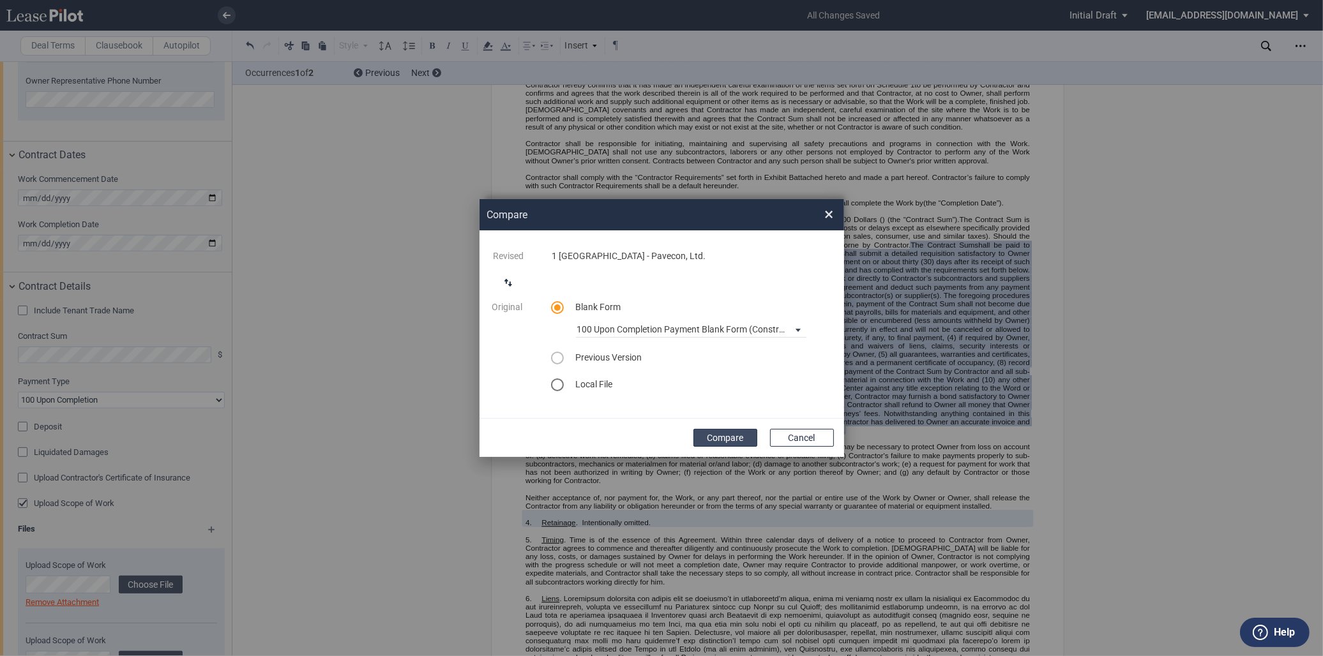
click at [747, 435] on button "Compare" at bounding box center [725, 438] width 64 height 18
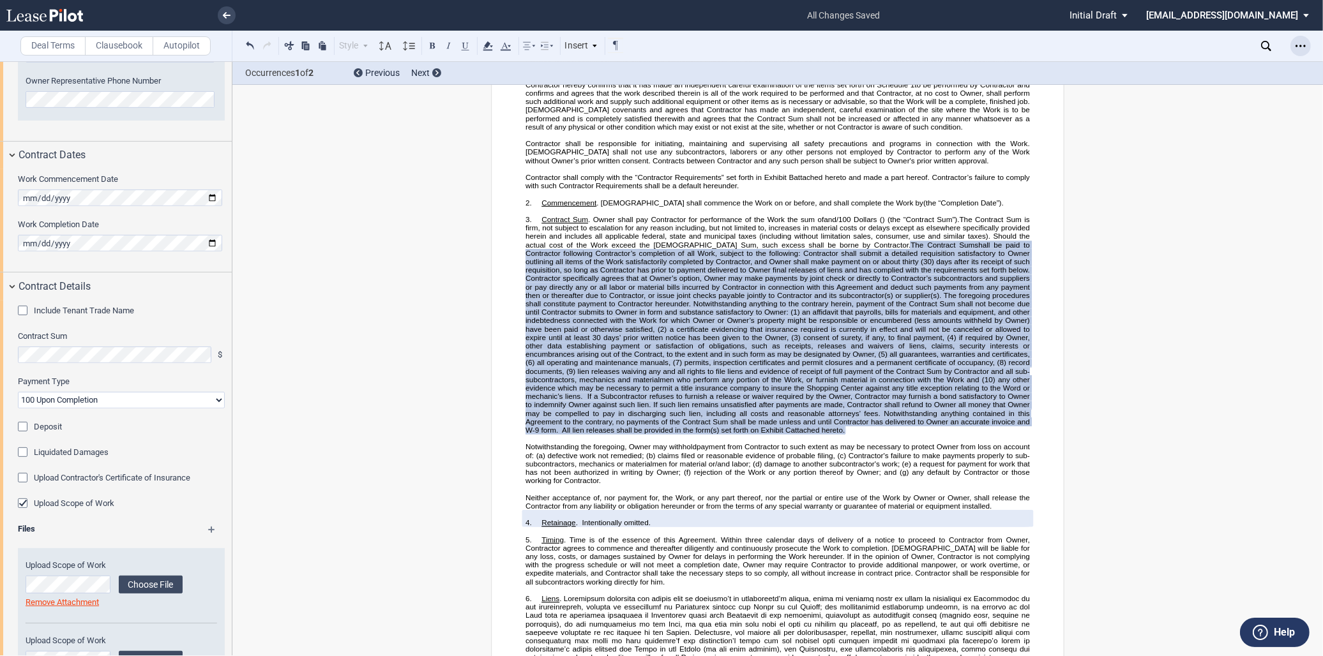
click at [1293, 46] on div "Open Lease options menu" at bounding box center [1300, 46] width 20 height 20
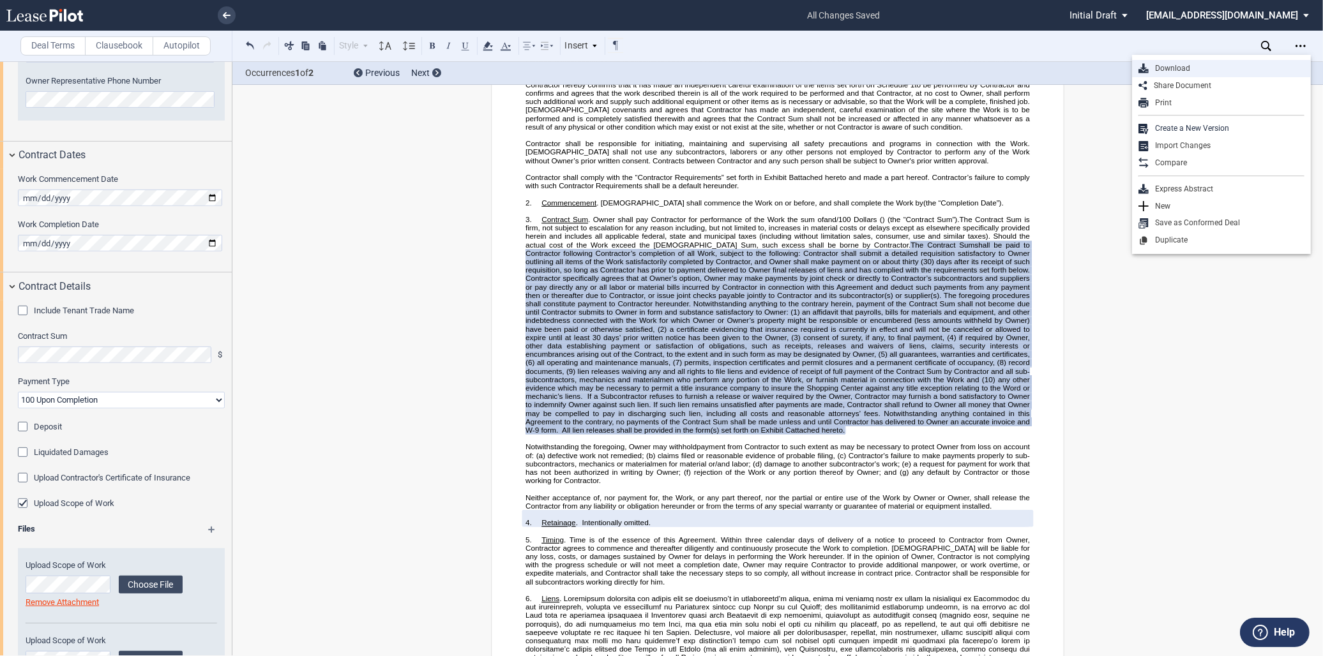
click at [1166, 64] on div "Download" at bounding box center [1227, 68] width 156 height 11
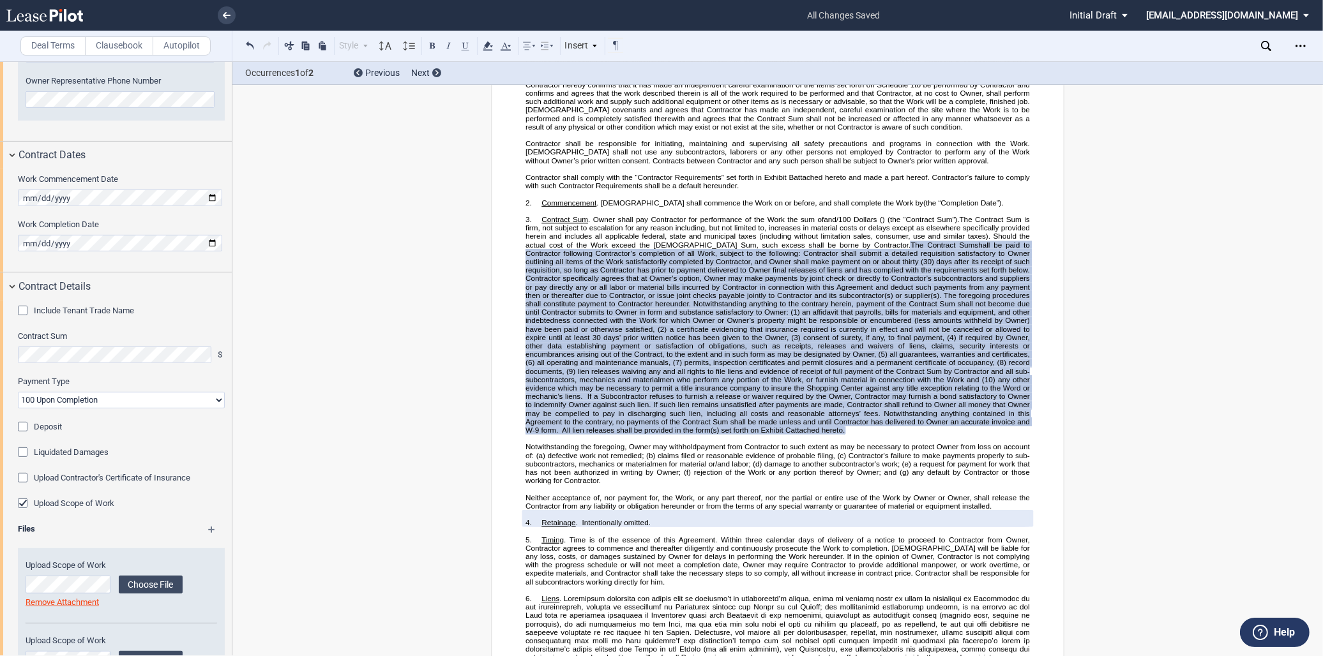
click at [775, 173] on p "﻿" at bounding box center [777, 169] width 504 height 8
